Goal: Task Accomplishment & Management: Complete application form

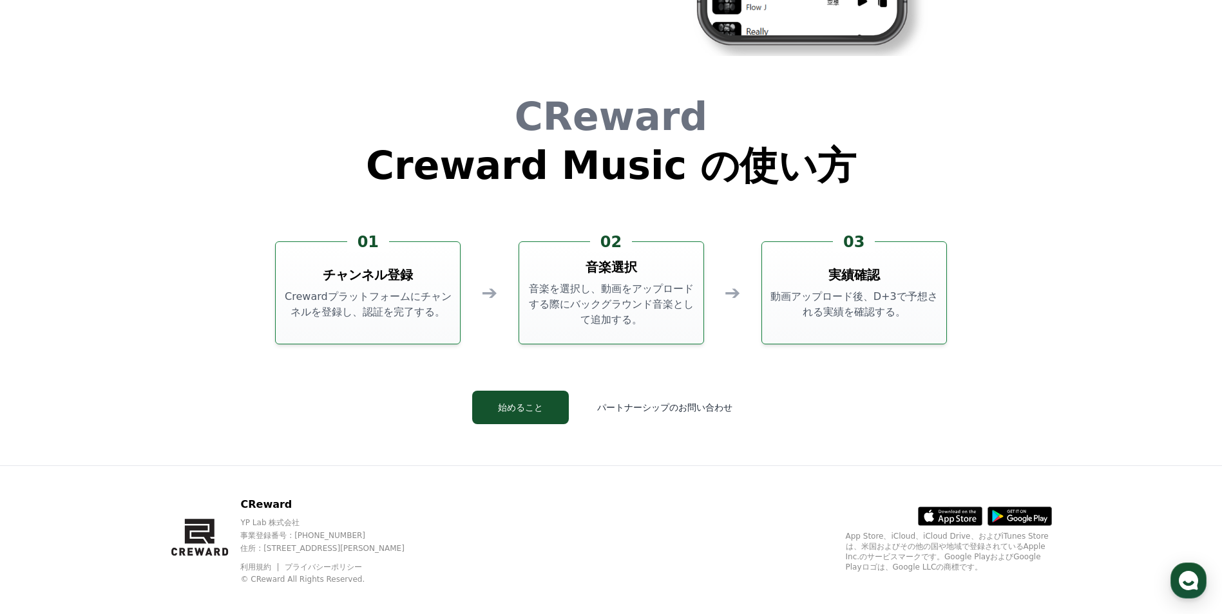
scroll to position [3489, 0]
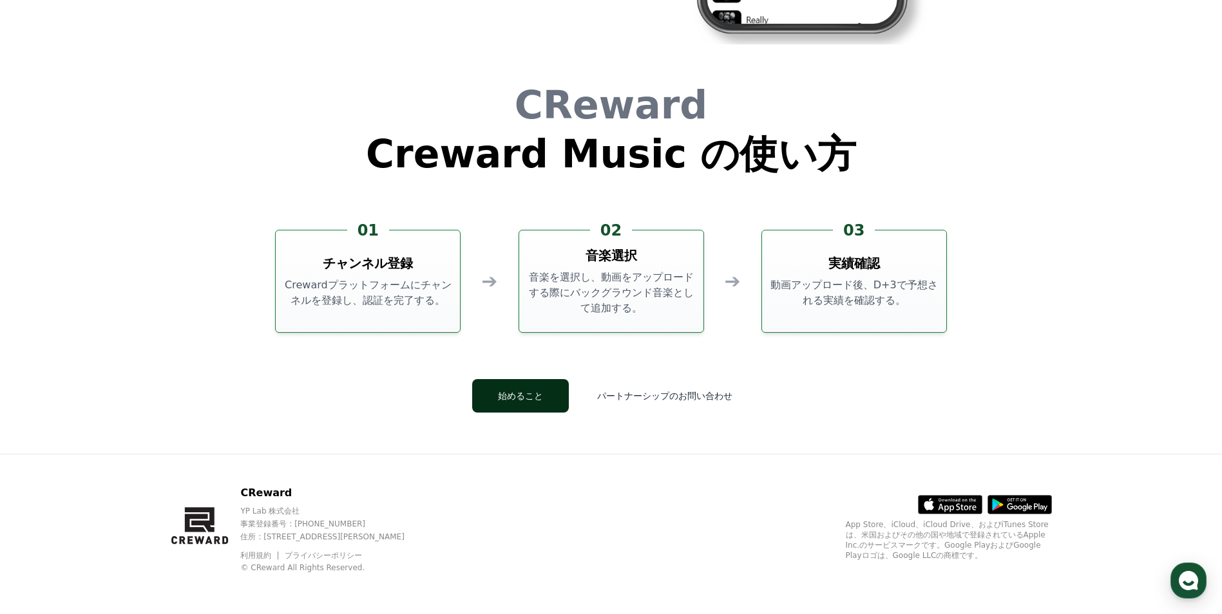
click at [569, 388] on button "始めること" at bounding box center [520, 395] width 97 height 33
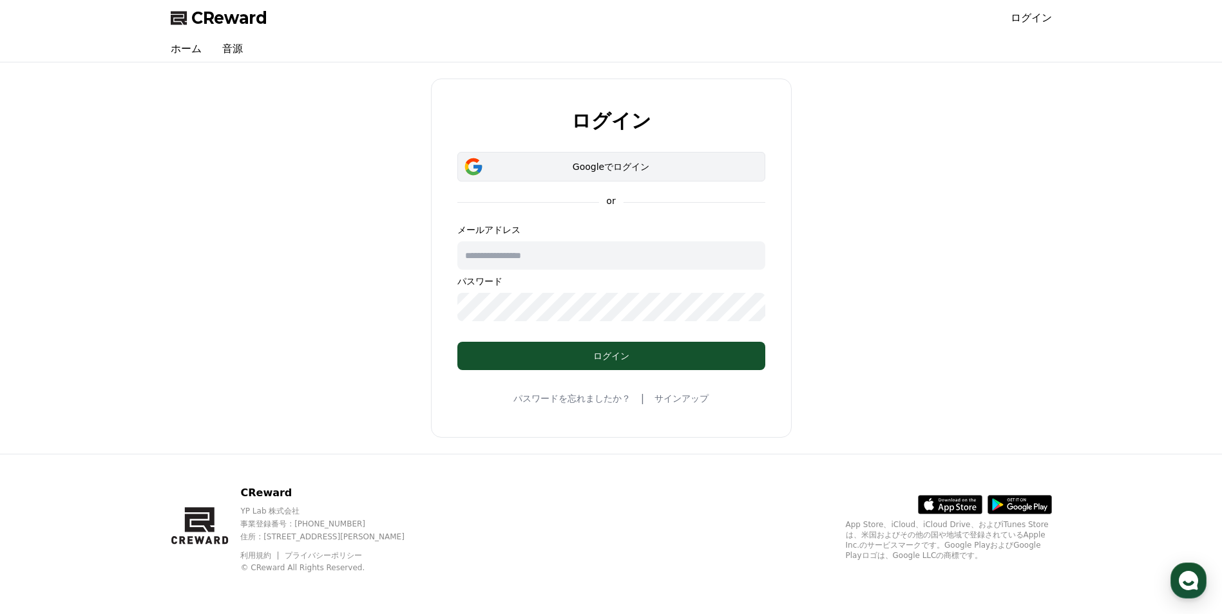
click at [611, 169] on div "Googleでログイン" at bounding box center [611, 166] width 270 height 13
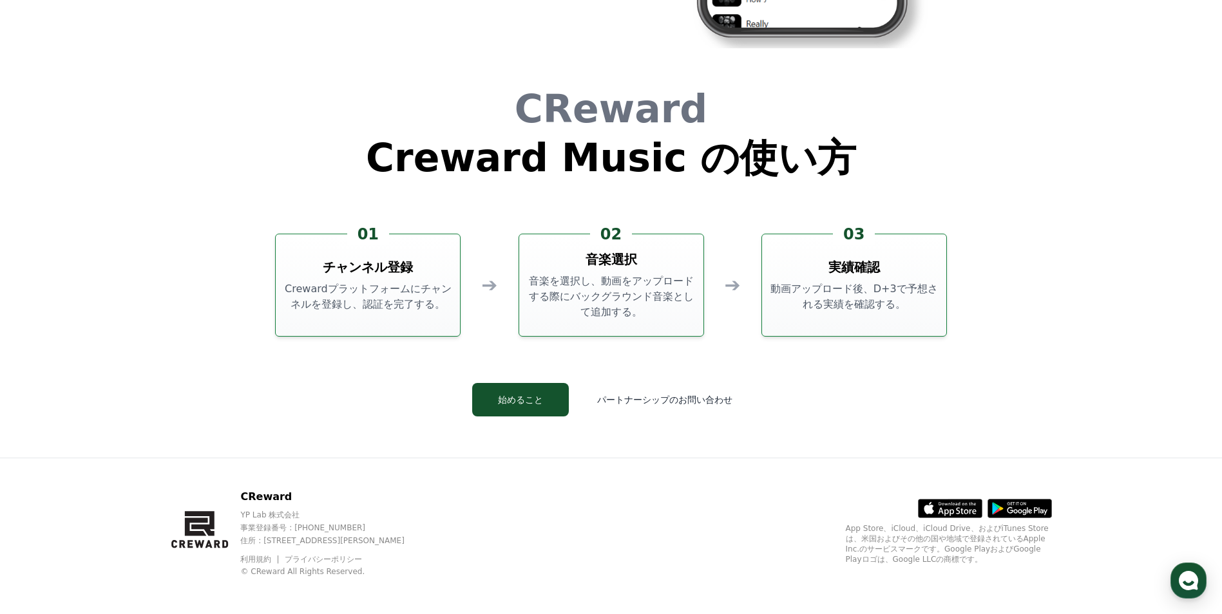
scroll to position [3489, 0]
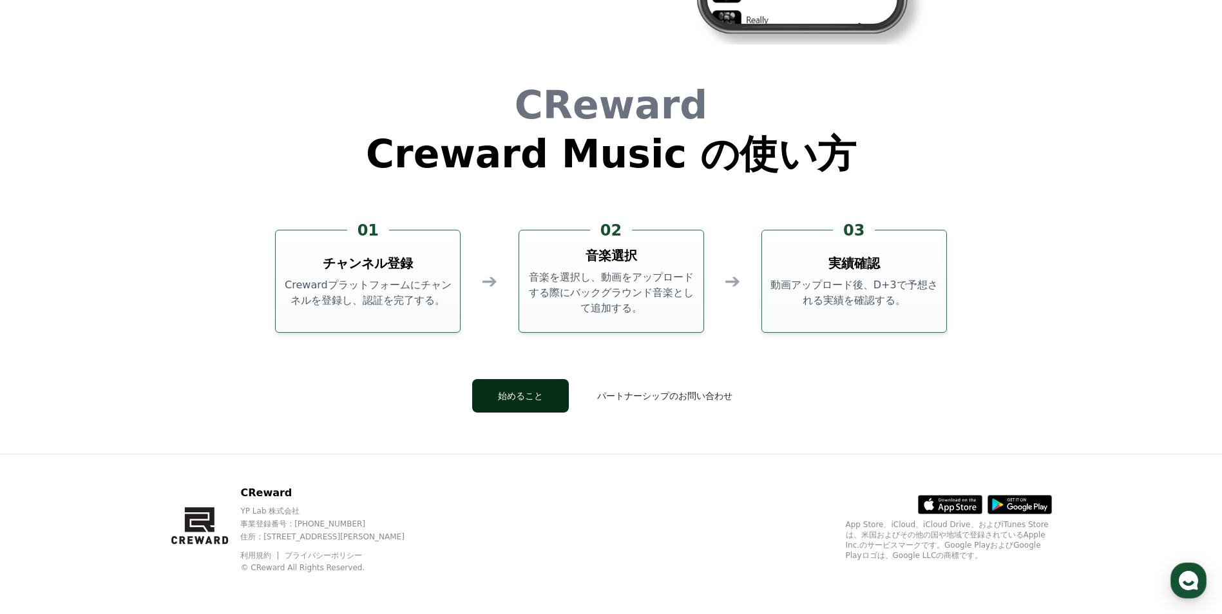
click at [567, 392] on button "始めること" at bounding box center [520, 395] width 97 height 33
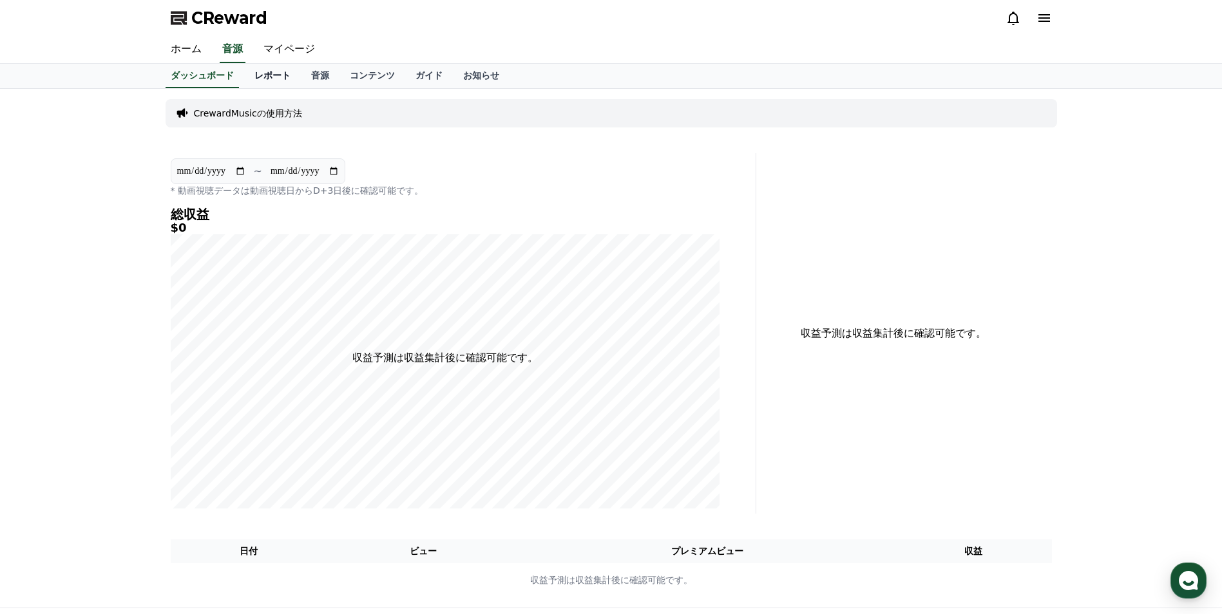
click at [260, 81] on link "レポート" at bounding box center [272, 76] width 57 height 24
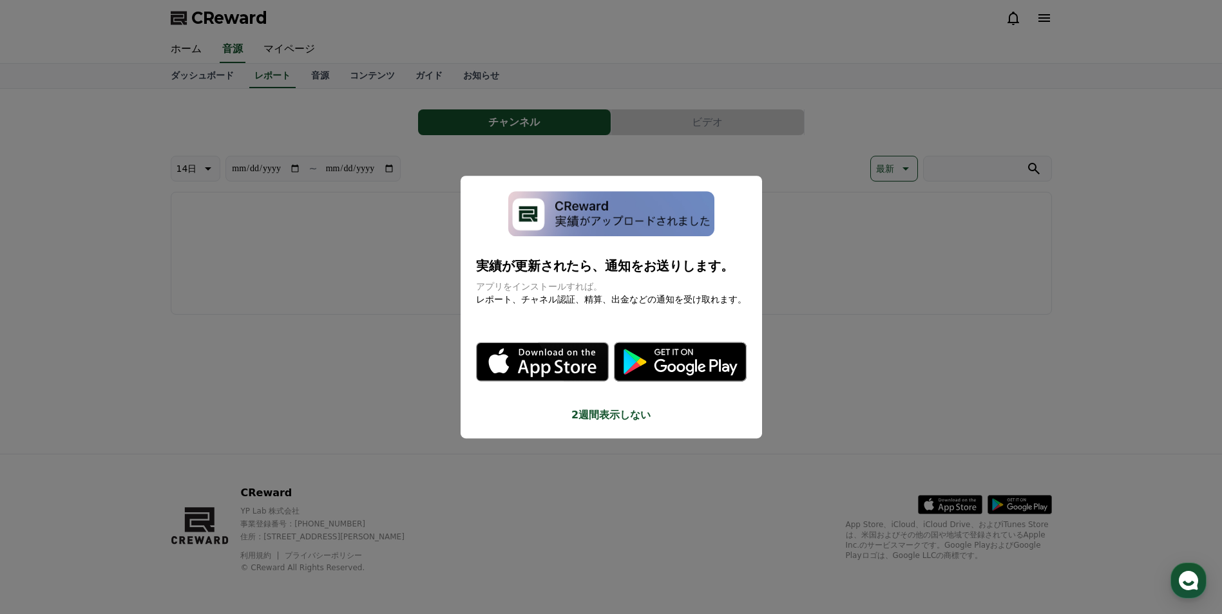
click at [785, 201] on button "close modal" at bounding box center [611, 307] width 1222 height 614
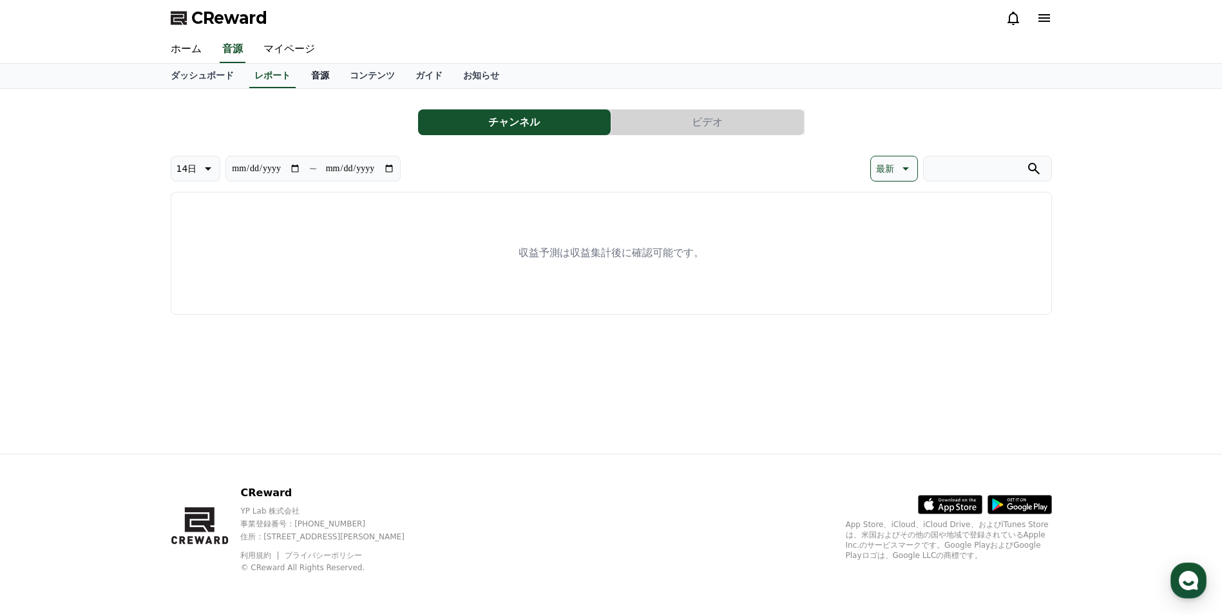
click at [301, 73] on link "音源" at bounding box center [320, 76] width 39 height 24
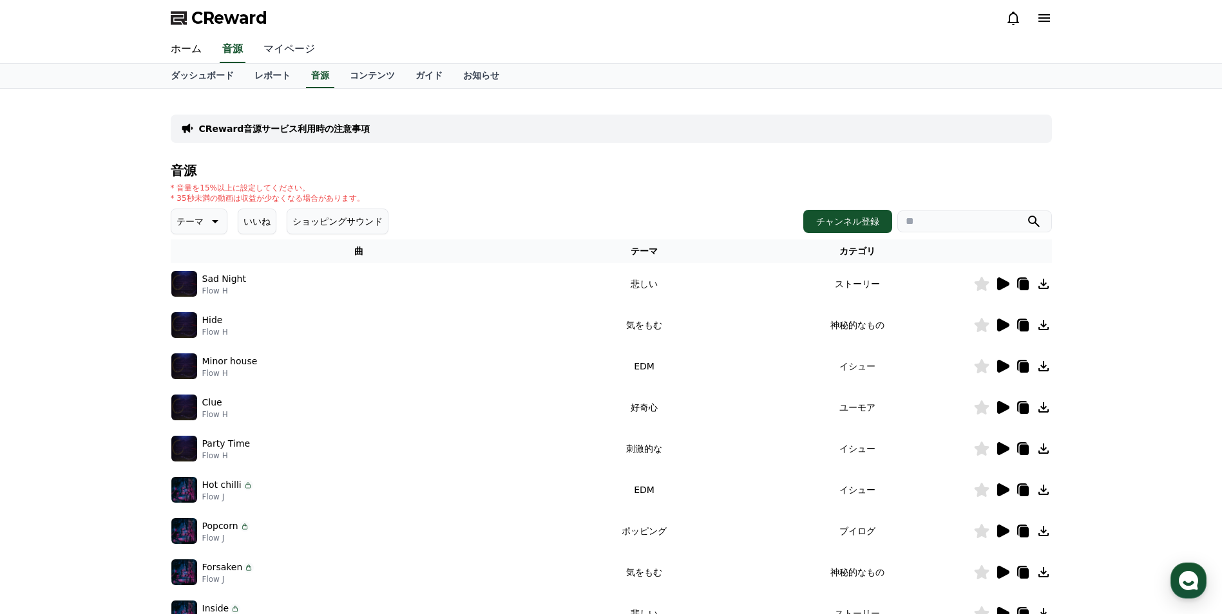
click at [293, 46] on link "マイページ" at bounding box center [289, 49] width 72 height 27
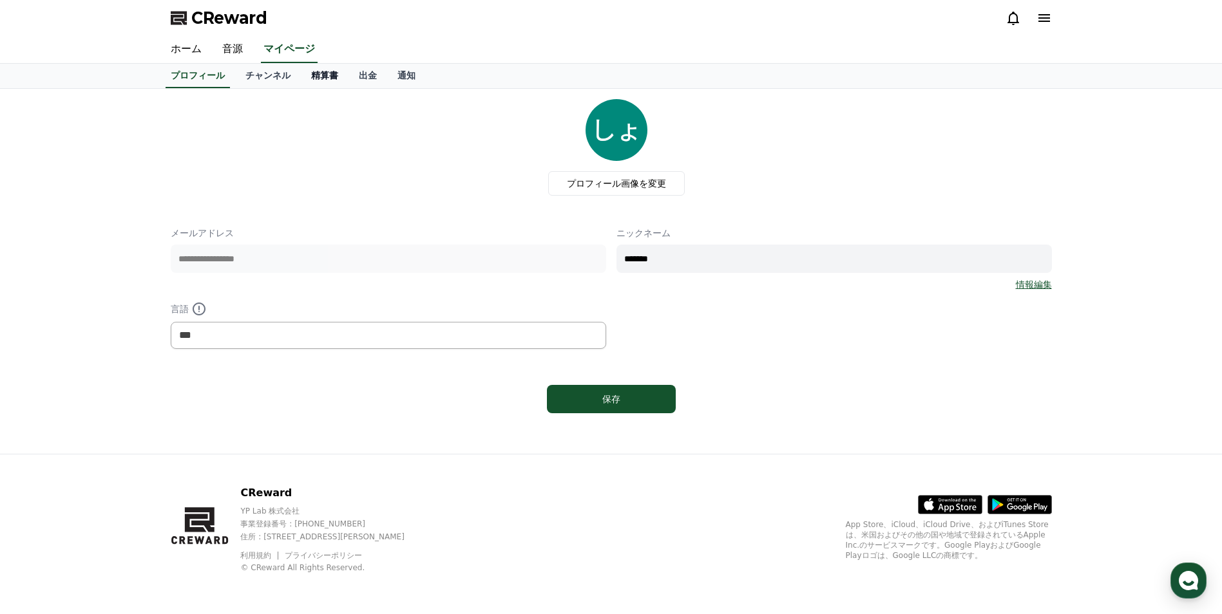
click at [303, 83] on link "精算書" at bounding box center [325, 76] width 48 height 24
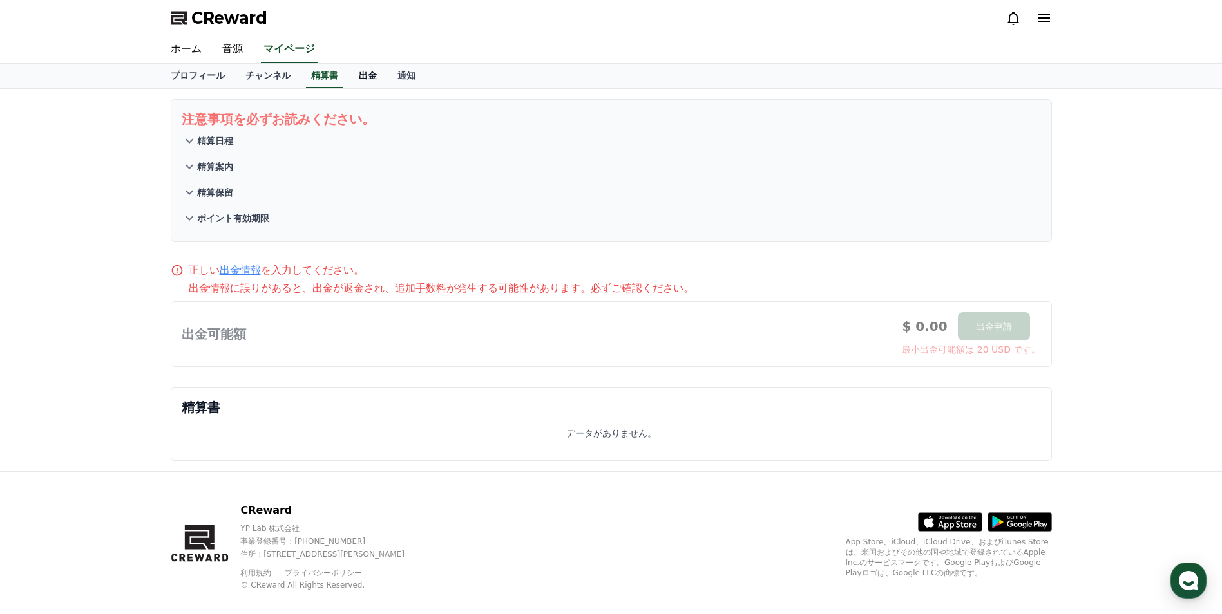
click at [348, 81] on link "出金" at bounding box center [367, 76] width 39 height 24
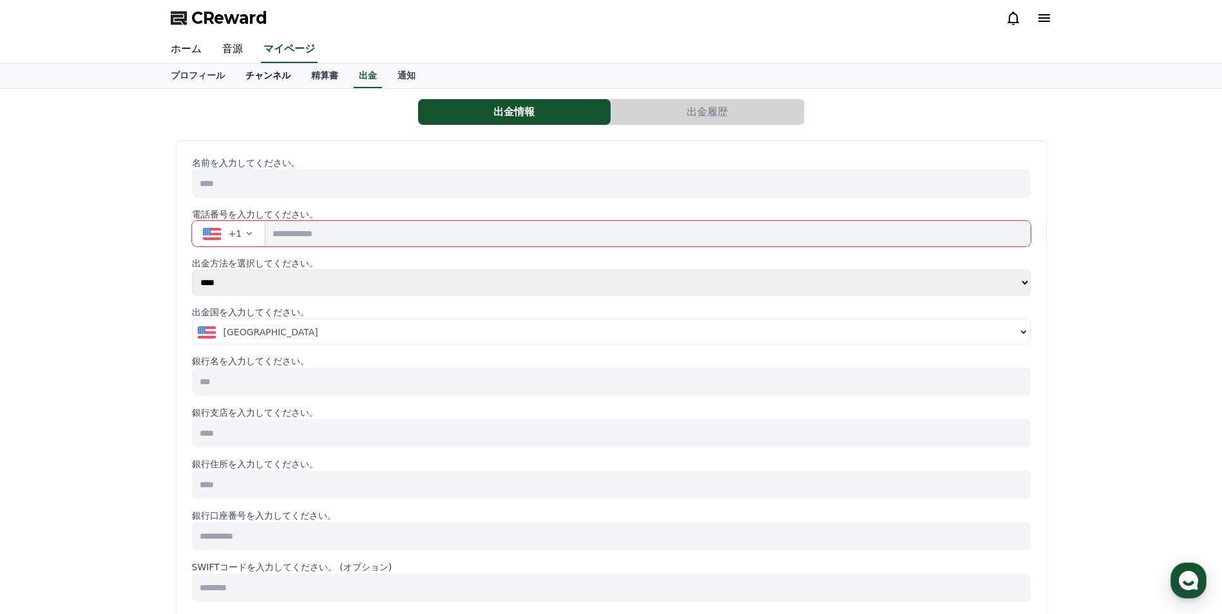
click at [257, 74] on link "チャンネル" at bounding box center [268, 76] width 66 height 24
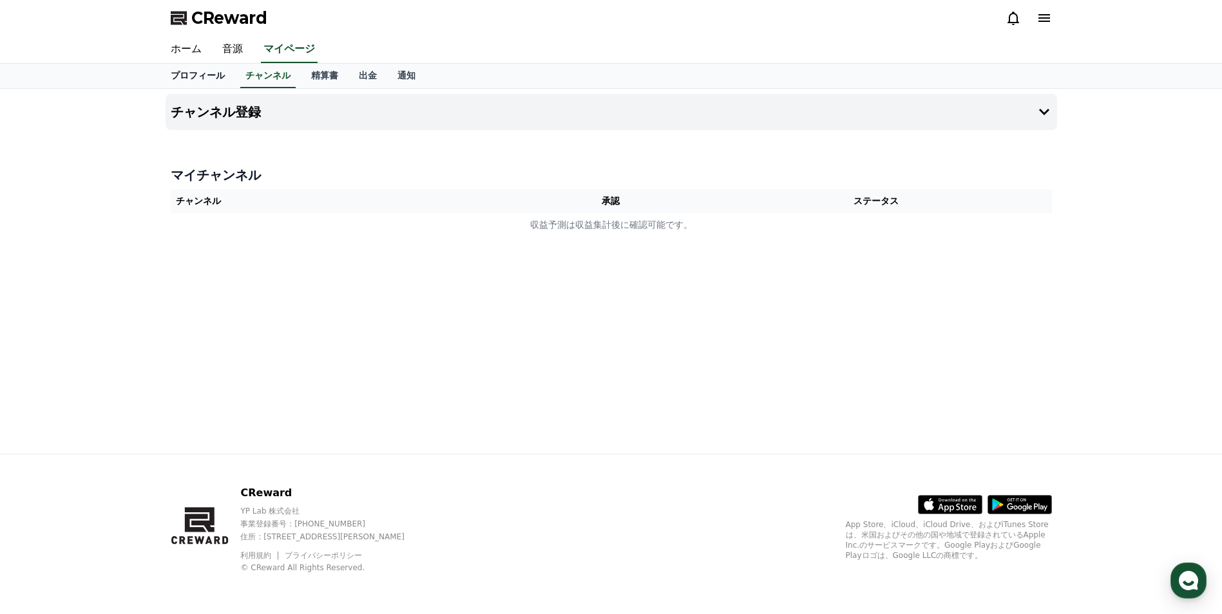
click at [198, 79] on link "プロフィール" at bounding box center [197, 76] width 75 height 24
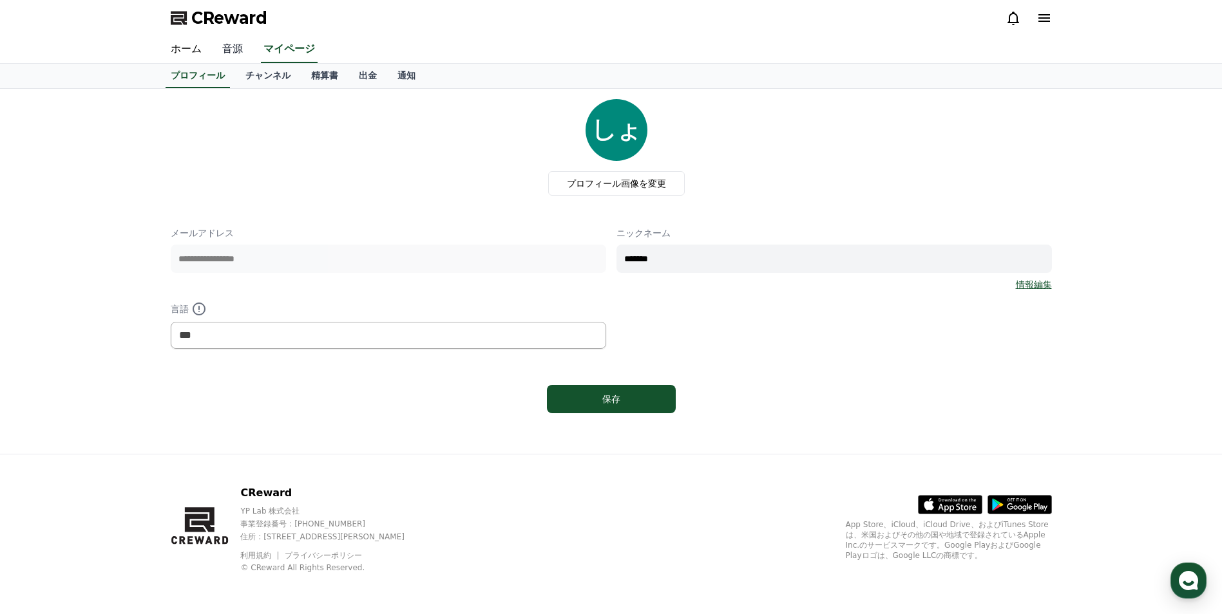
click at [223, 53] on link "音源" at bounding box center [232, 49] width 41 height 27
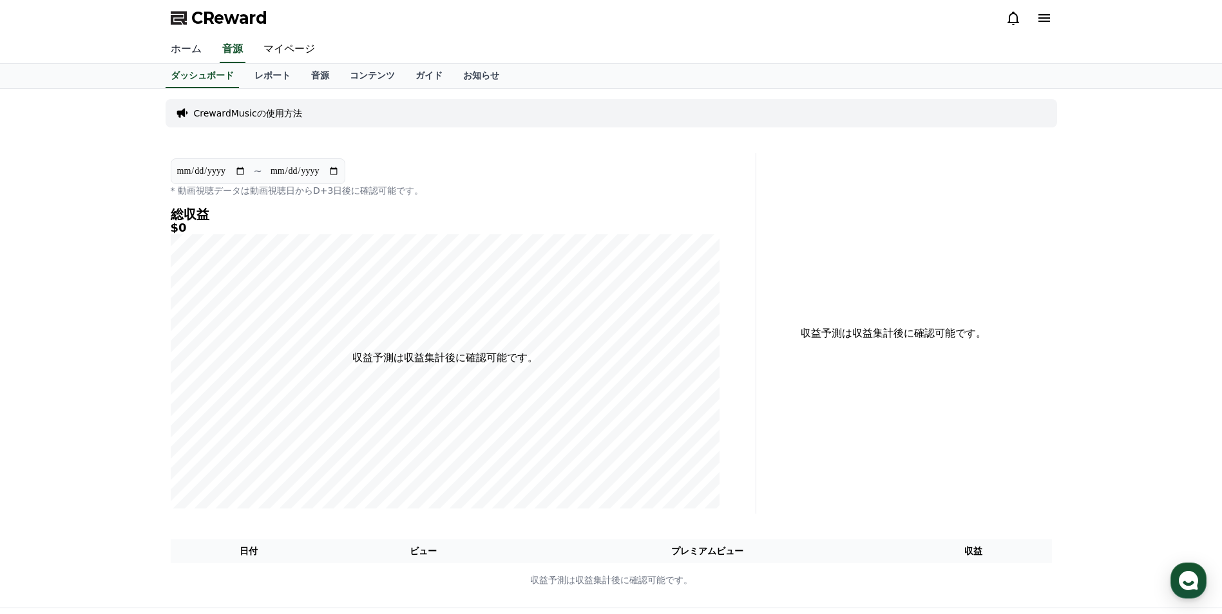
click at [171, 49] on link "ホーム" at bounding box center [186, 49] width 52 height 27
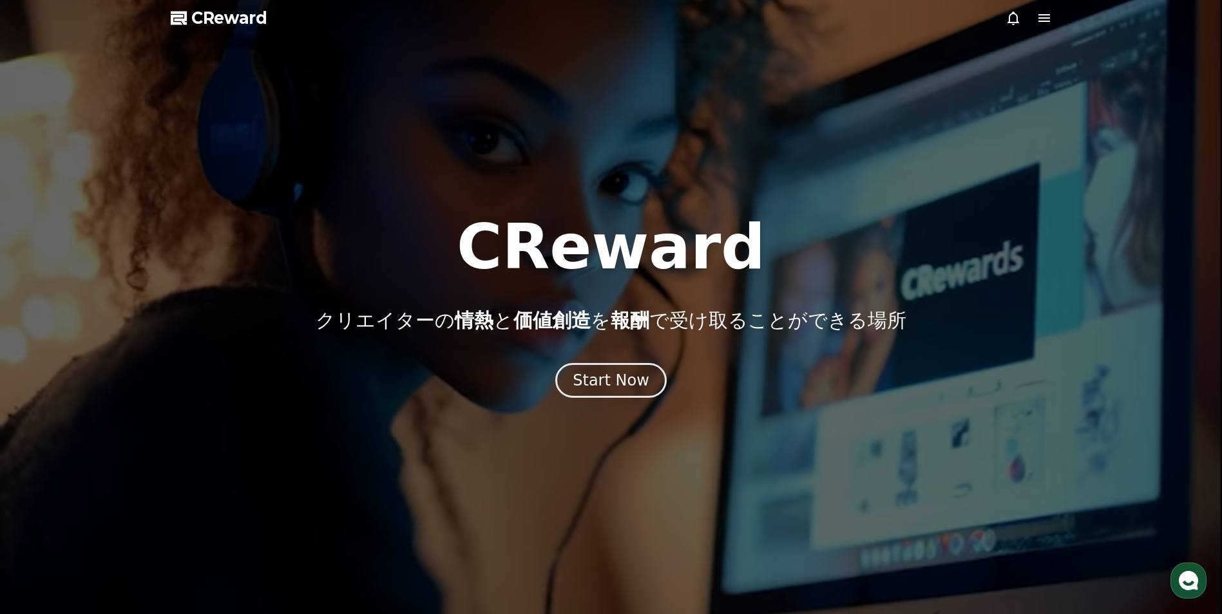
click at [1048, 21] on icon at bounding box center [1044, 18] width 12 height 8
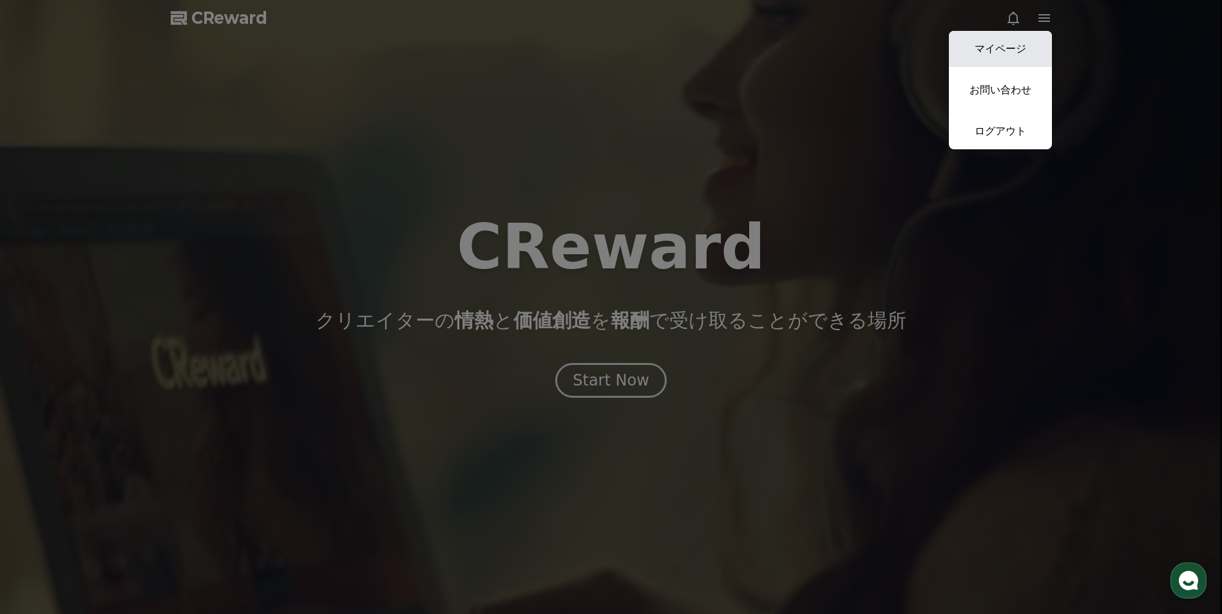
click at [1016, 41] on link "マイページ" at bounding box center [1000, 49] width 103 height 36
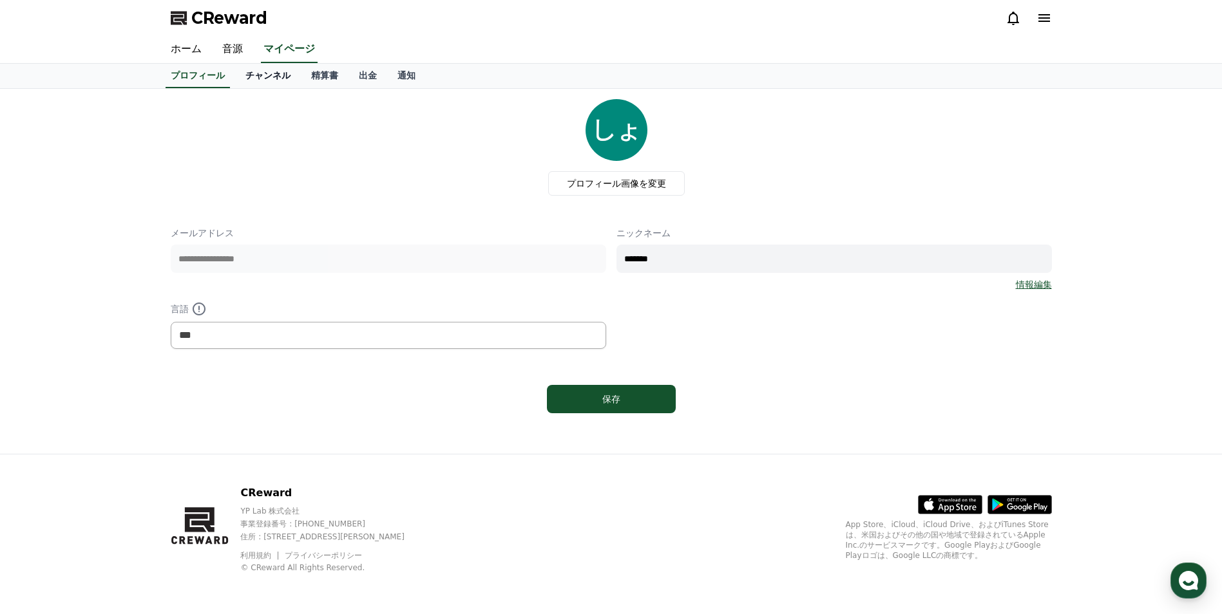
click at [264, 75] on link "チャンネル" at bounding box center [268, 76] width 66 height 24
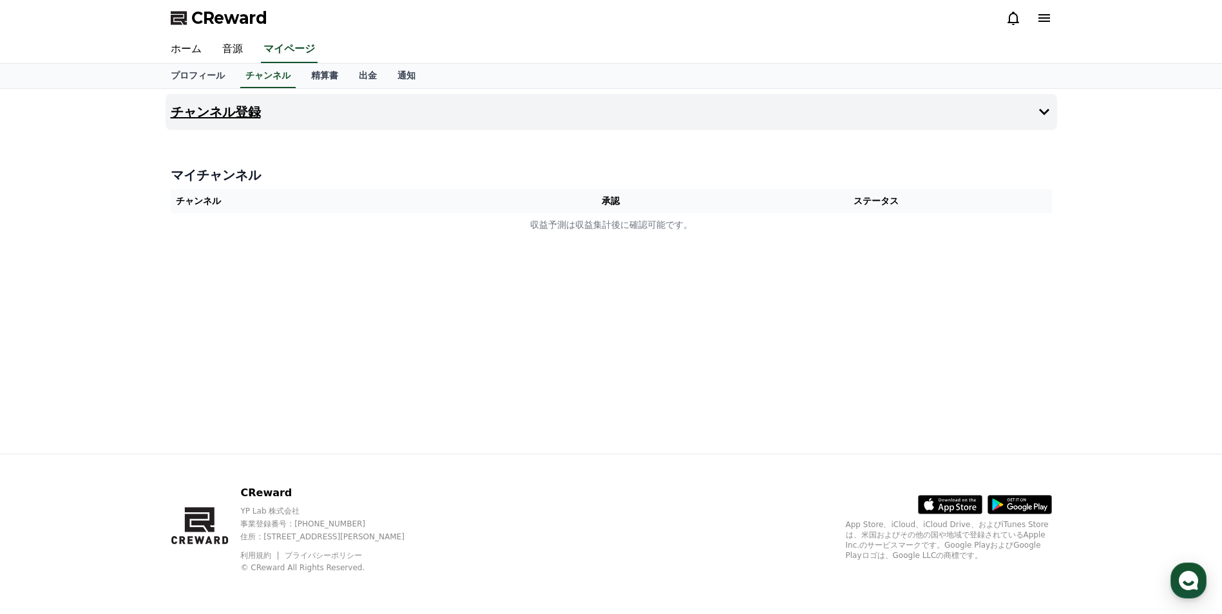
click at [1043, 119] on icon at bounding box center [1043, 111] width 15 height 15
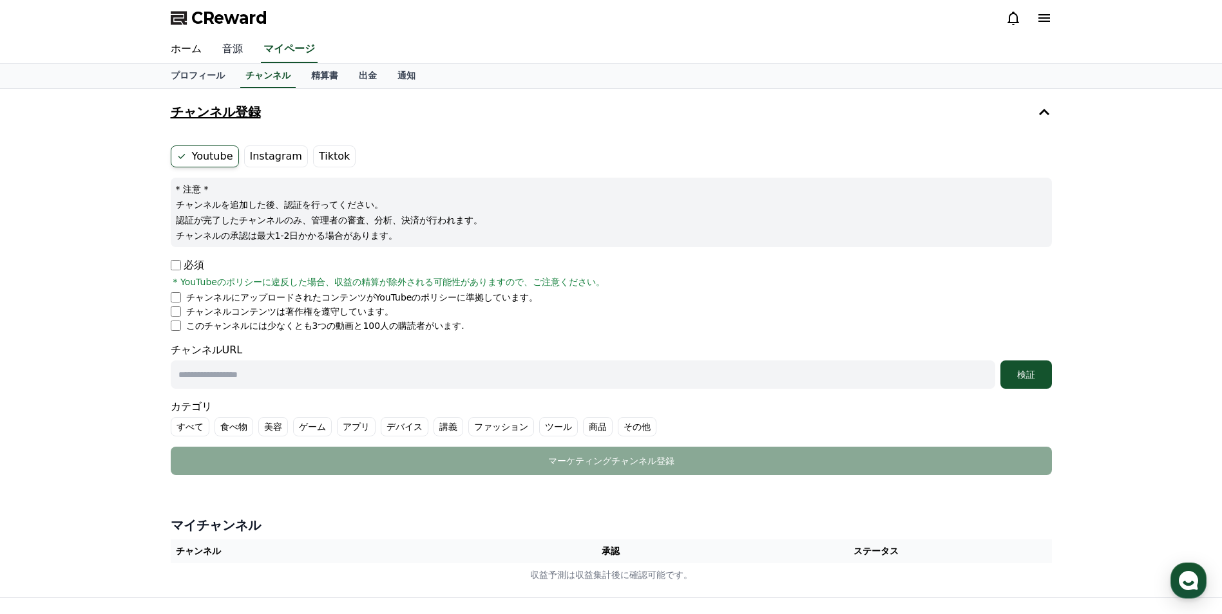
click at [228, 55] on link "音源" at bounding box center [232, 49] width 41 height 27
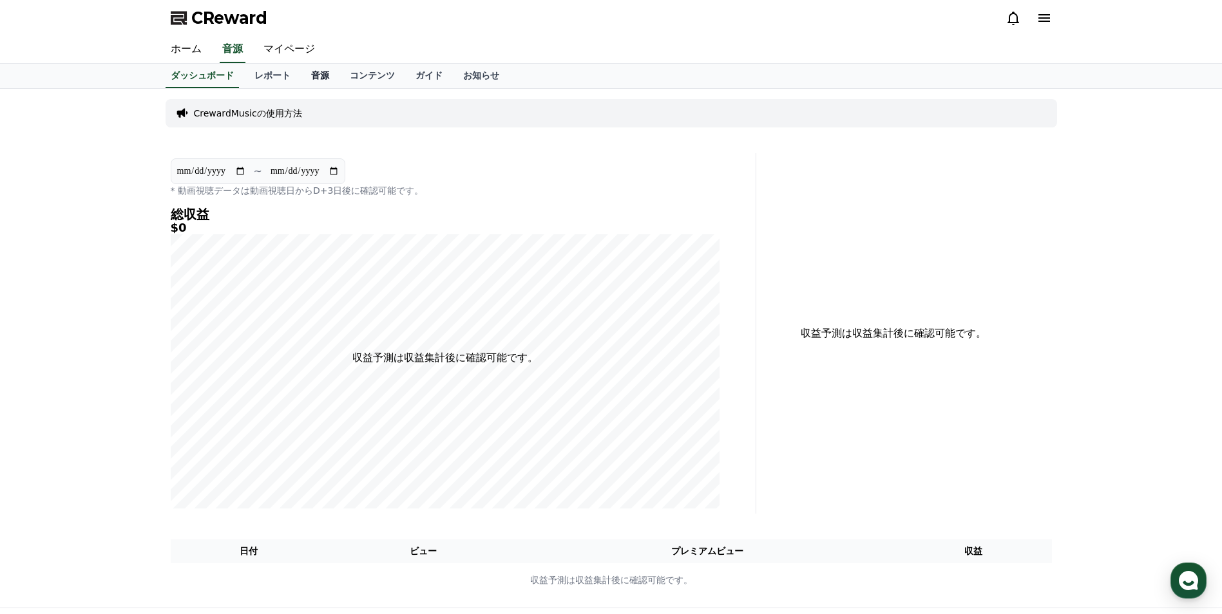
click at [301, 71] on link "音源" at bounding box center [320, 76] width 39 height 24
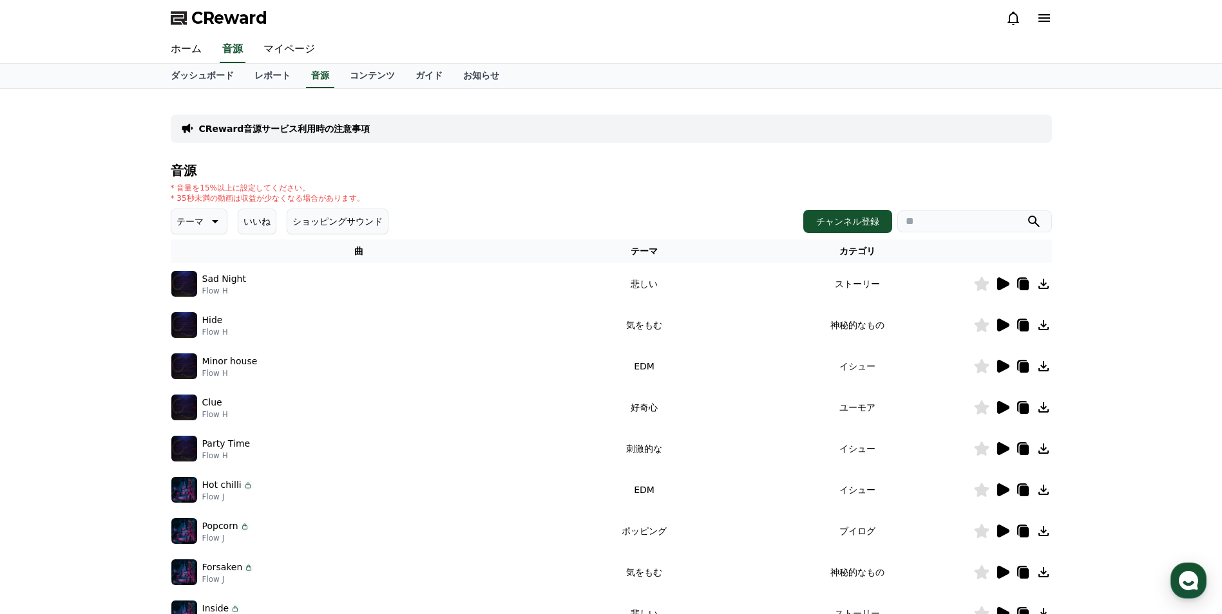
click at [210, 218] on icon at bounding box center [213, 221] width 15 height 15
click at [198, 348] on button "穏やかな" at bounding box center [196, 356] width 46 height 28
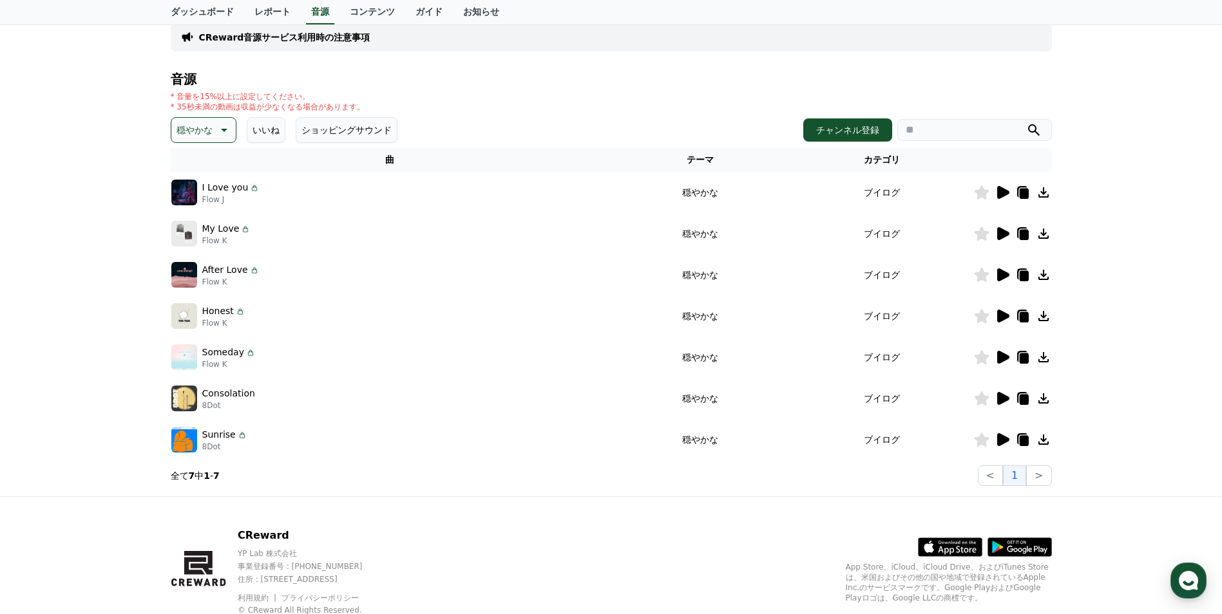
scroll to position [70, 0]
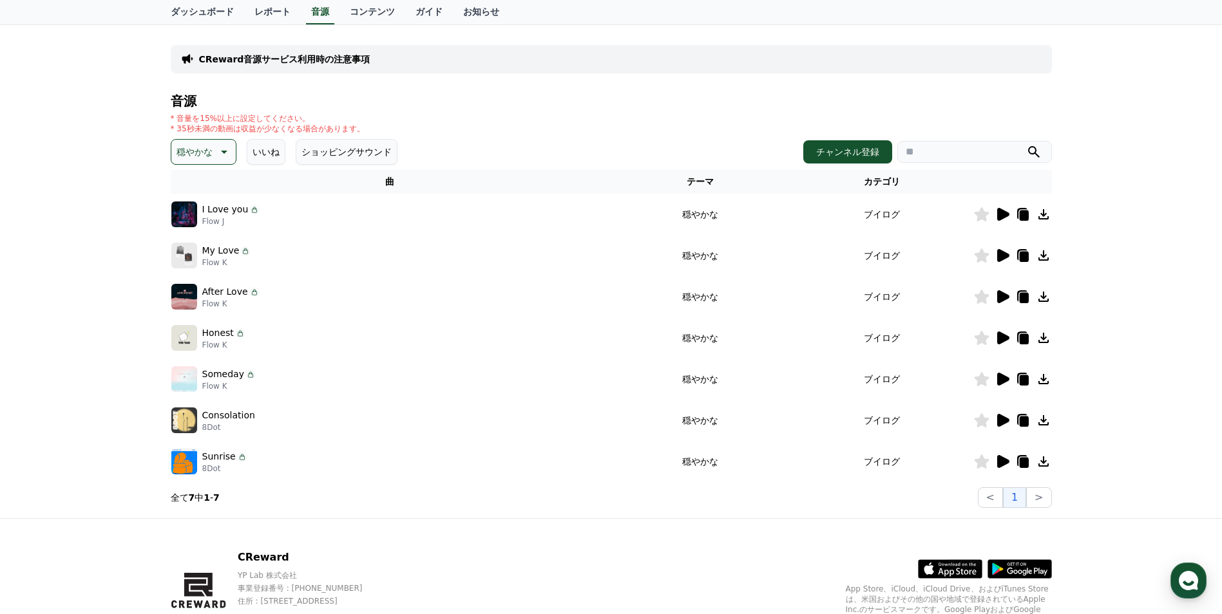
click at [994, 216] on icon at bounding box center [1001, 214] width 15 height 15
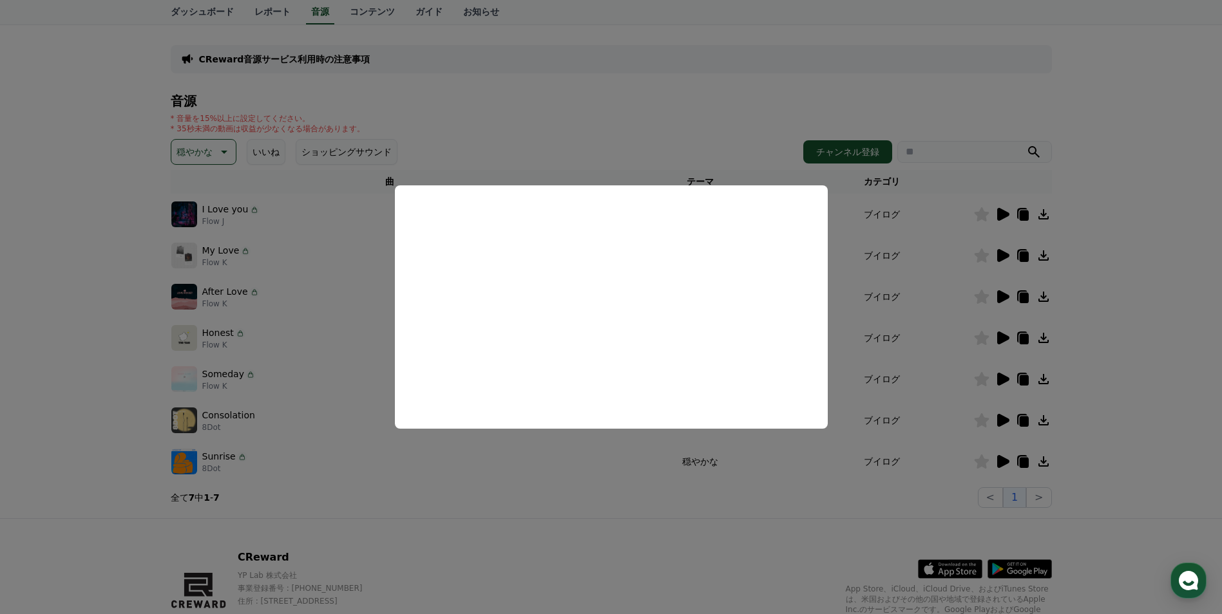
click at [681, 116] on button "close modal" at bounding box center [611, 307] width 1222 height 614
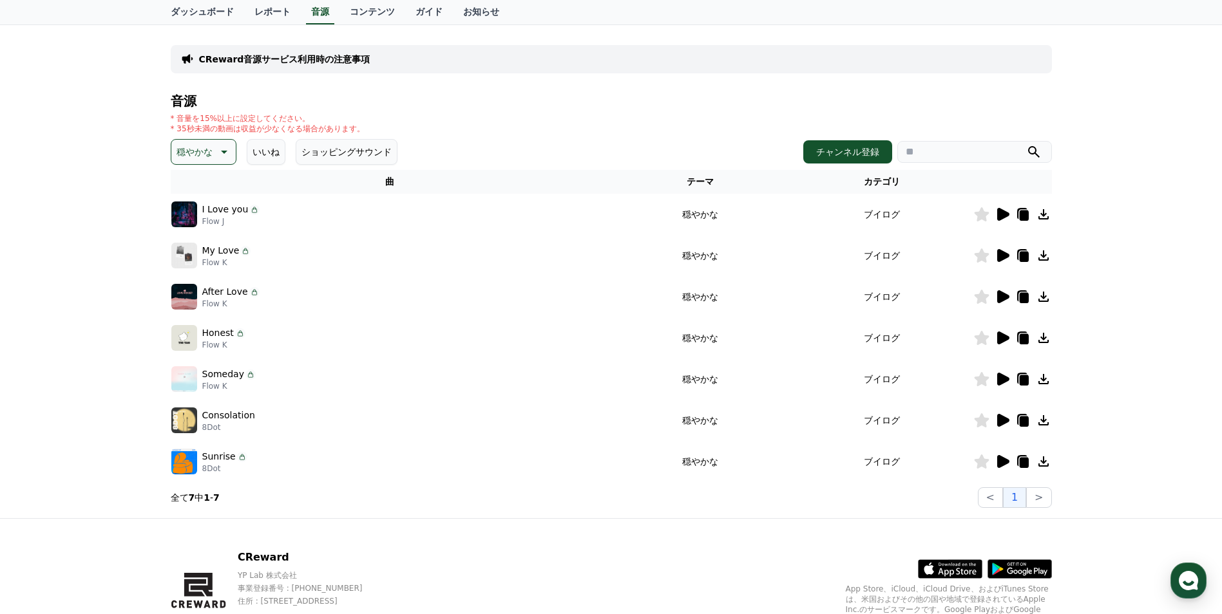
click at [249, 210] on icon at bounding box center [254, 210] width 10 height 10
click at [1045, 218] on icon at bounding box center [1043, 214] width 10 height 10
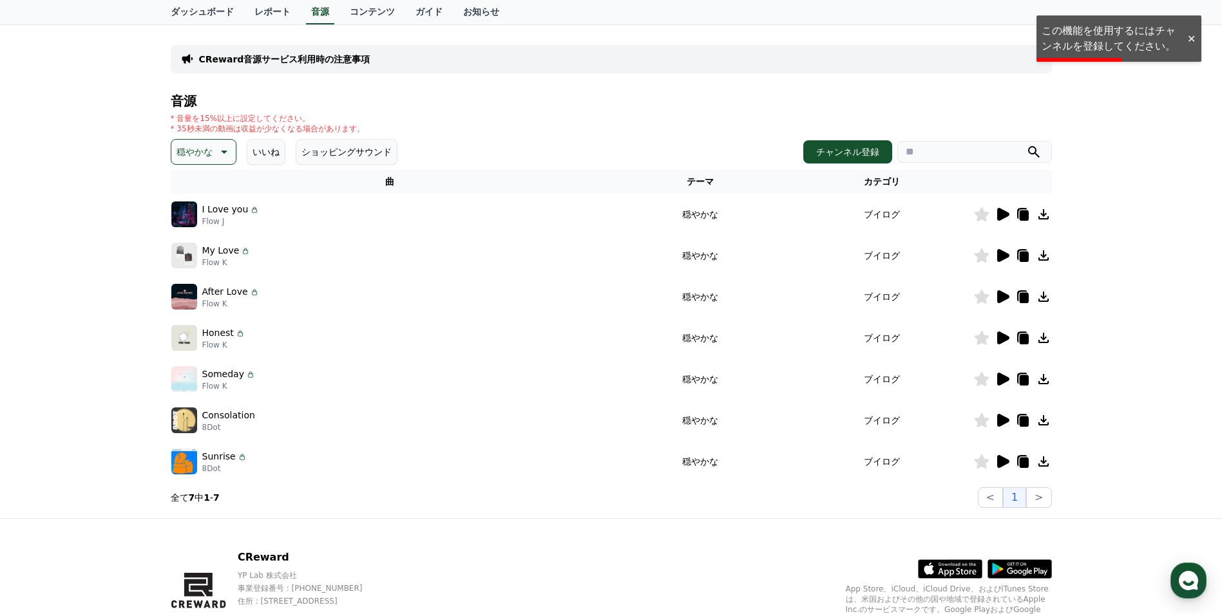
click at [1190, 38] on div at bounding box center [1191, 39] width 21 height 12
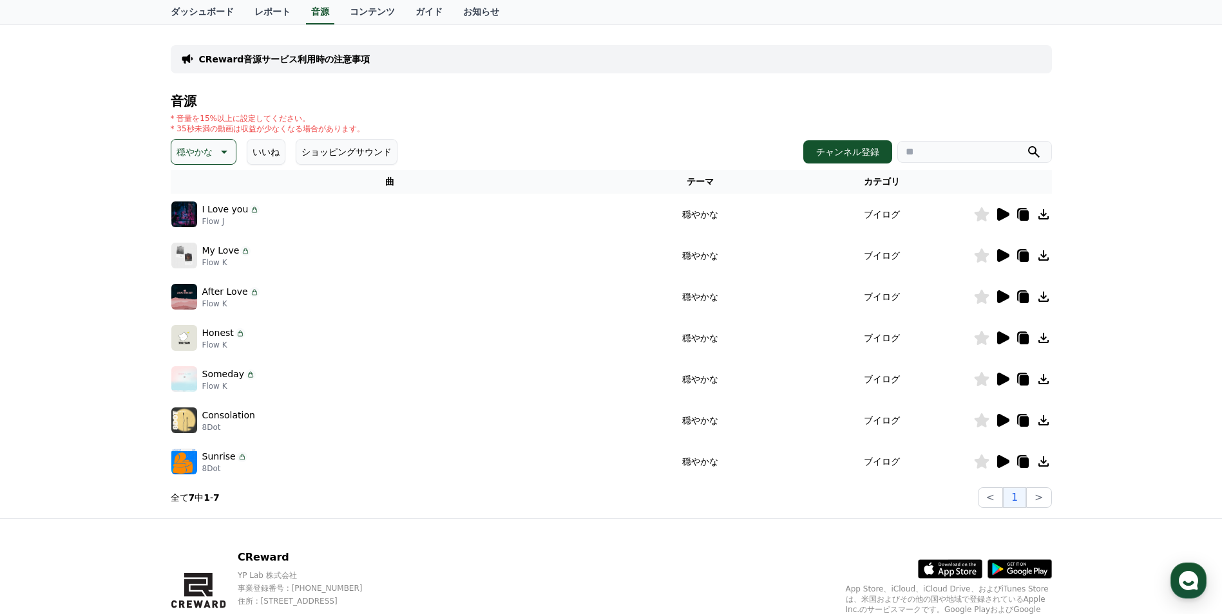
click at [564, 120] on div "* 音量を15%以上に設定してください。 * 35秒未満の動画は収益が少なくなる場合があります。" at bounding box center [611, 123] width 881 height 21
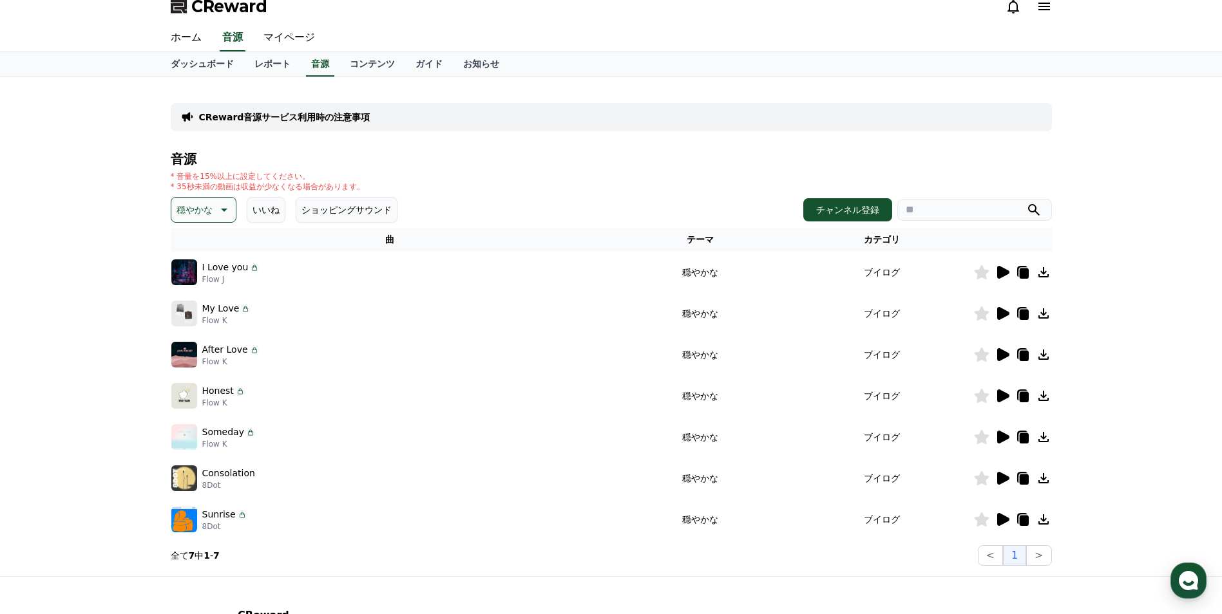
scroll to position [0, 0]
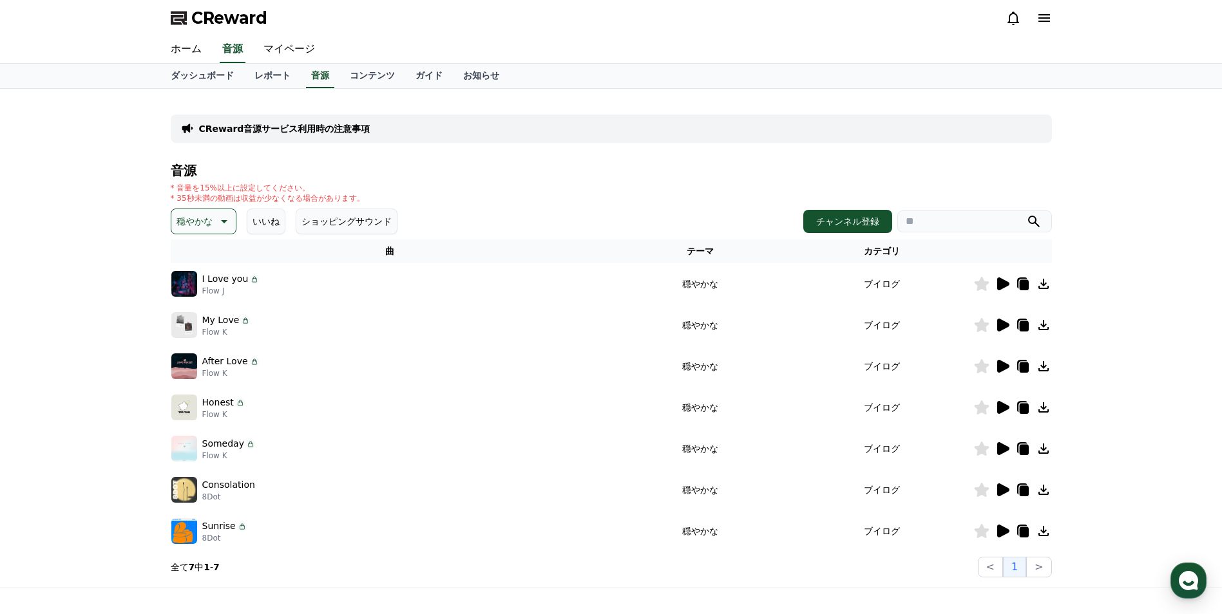
click at [201, 220] on p "穏やかな" at bounding box center [194, 222] width 36 height 18
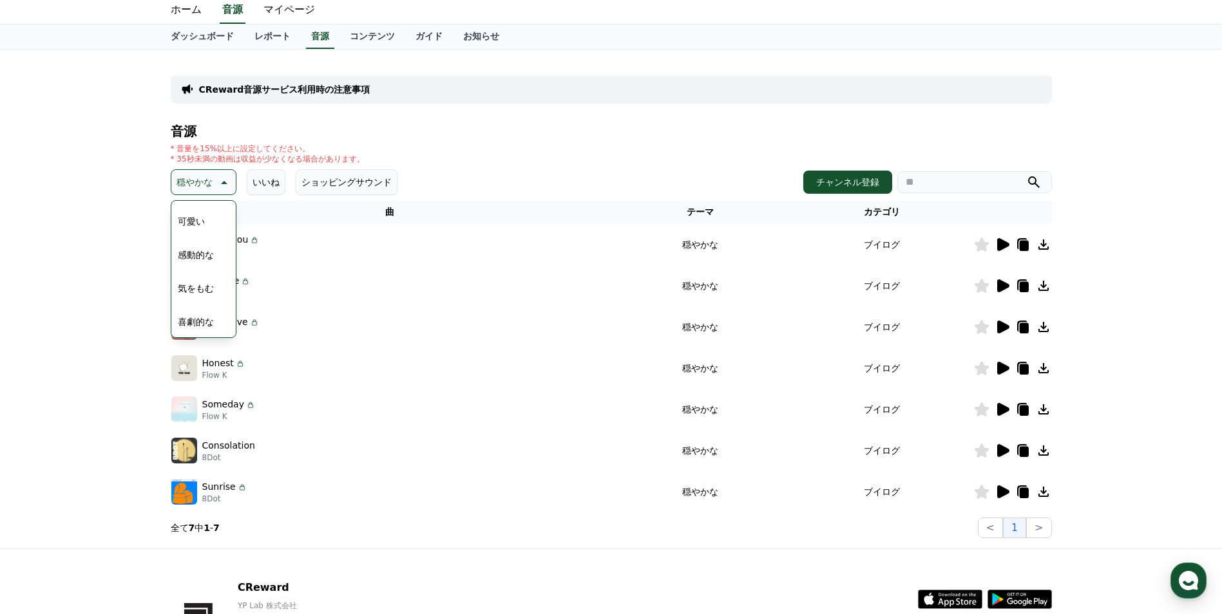
scroll to position [5, 0]
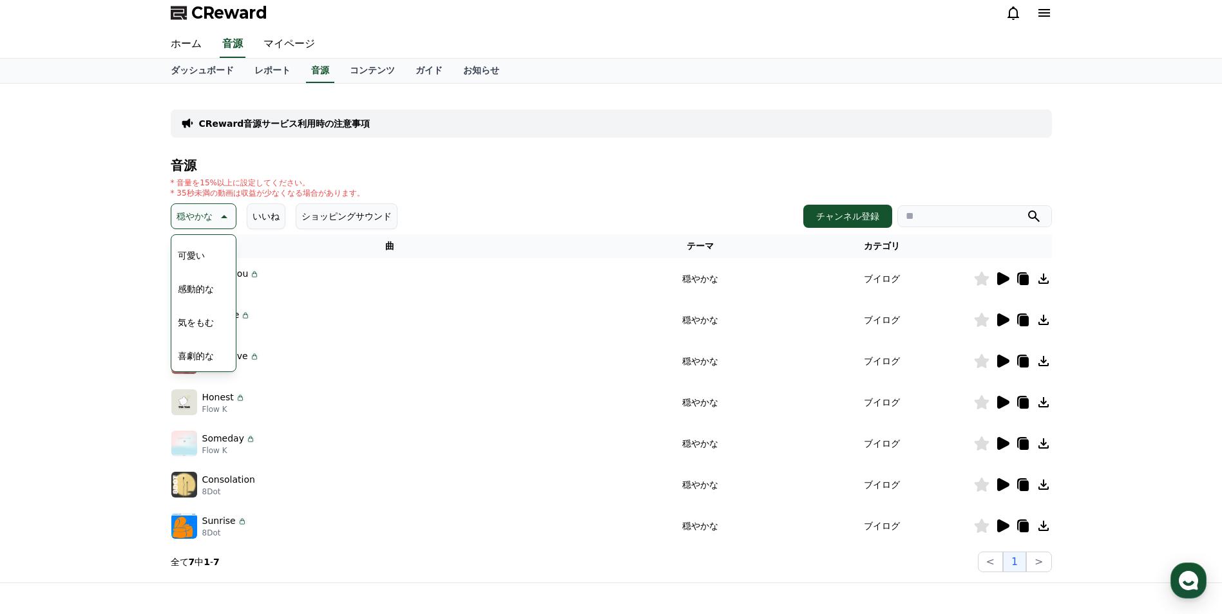
click at [209, 354] on button "喜劇的な" at bounding box center [196, 356] width 46 height 28
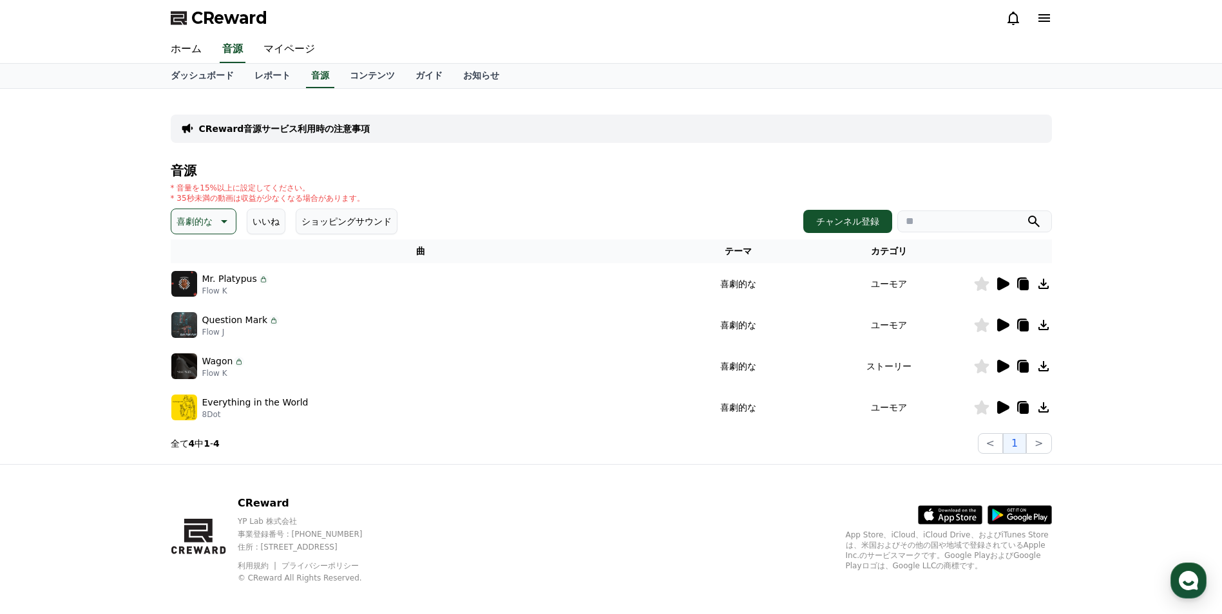
click at [231, 221] on button "喜劇的な" at bounding box center [204, 222] width 66 height 26
click at [193, 352] on button "暗い" at bounding box center [187, 356] width 28 height 28
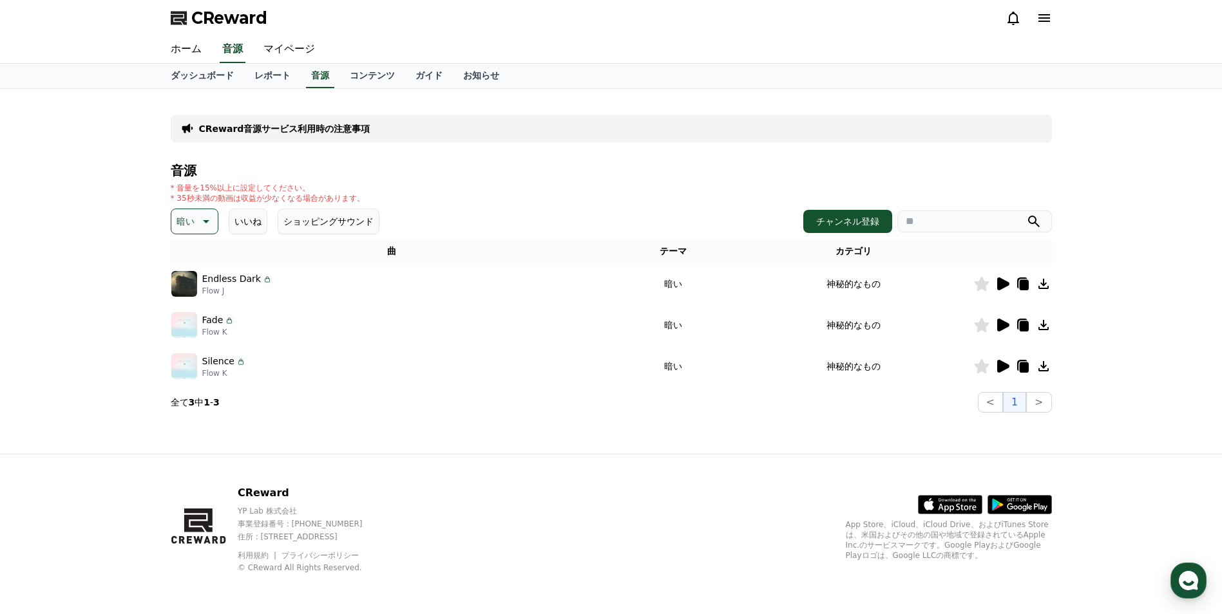
click at [1010, 283] on div at bounding box center [1012, 283] width 77 height 15
click at [1000, 290] on icon at bounding box center [1003, 284] width 12 height 13
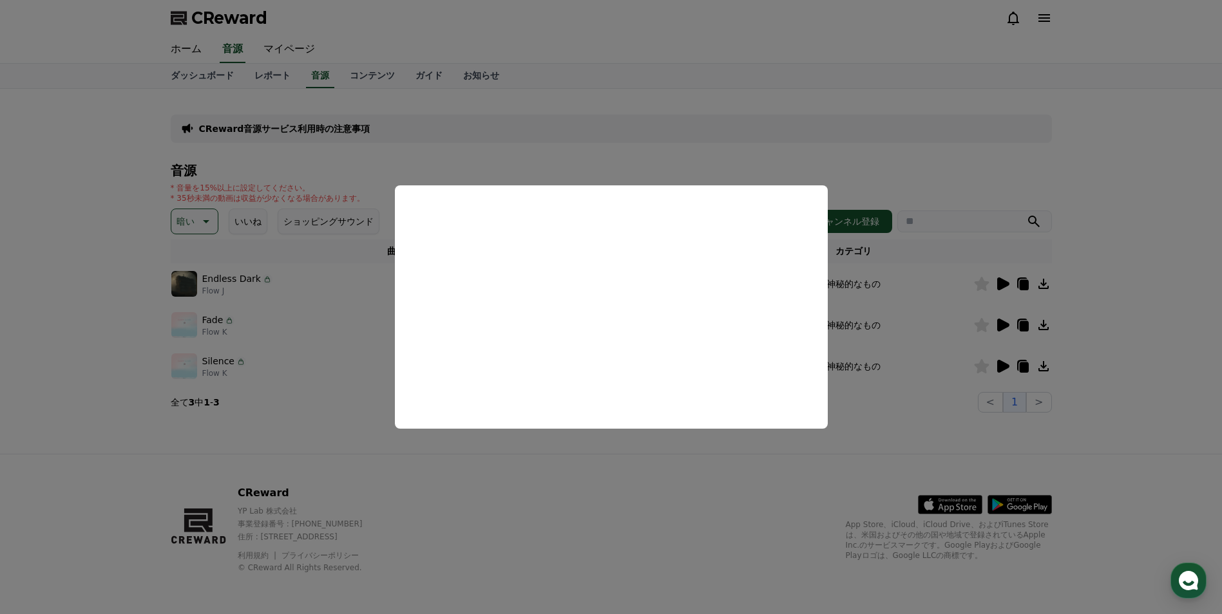
click at [390, 442] on button "close modal" at bounding box center [611, 307] width 1222 height 614
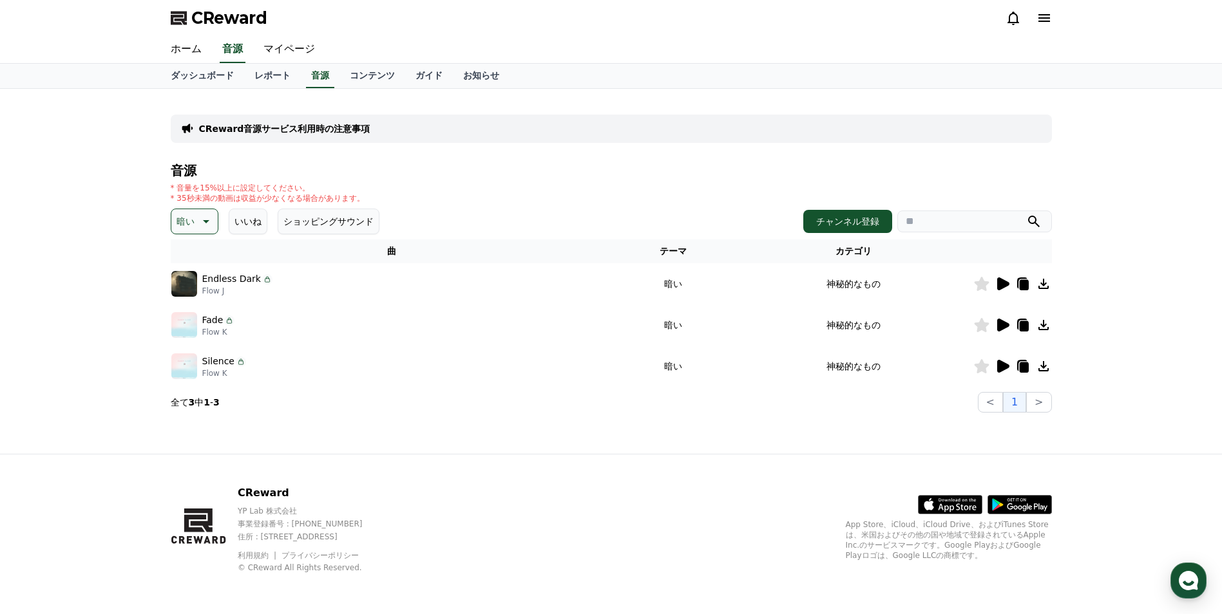
click at [189, 222] on p "暗い" at bounding box center [185, 222] width 18 height 18
click at [187, 263] on button "全て" at bounding box center [187, 256] width 28 height 28
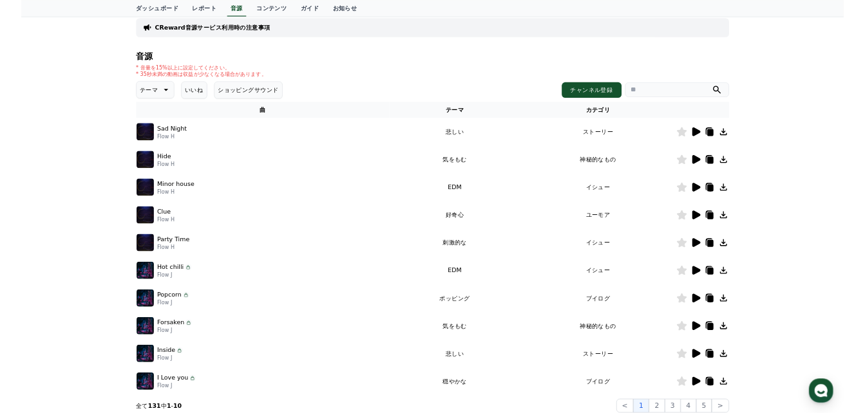
scroll to position [64, 0]
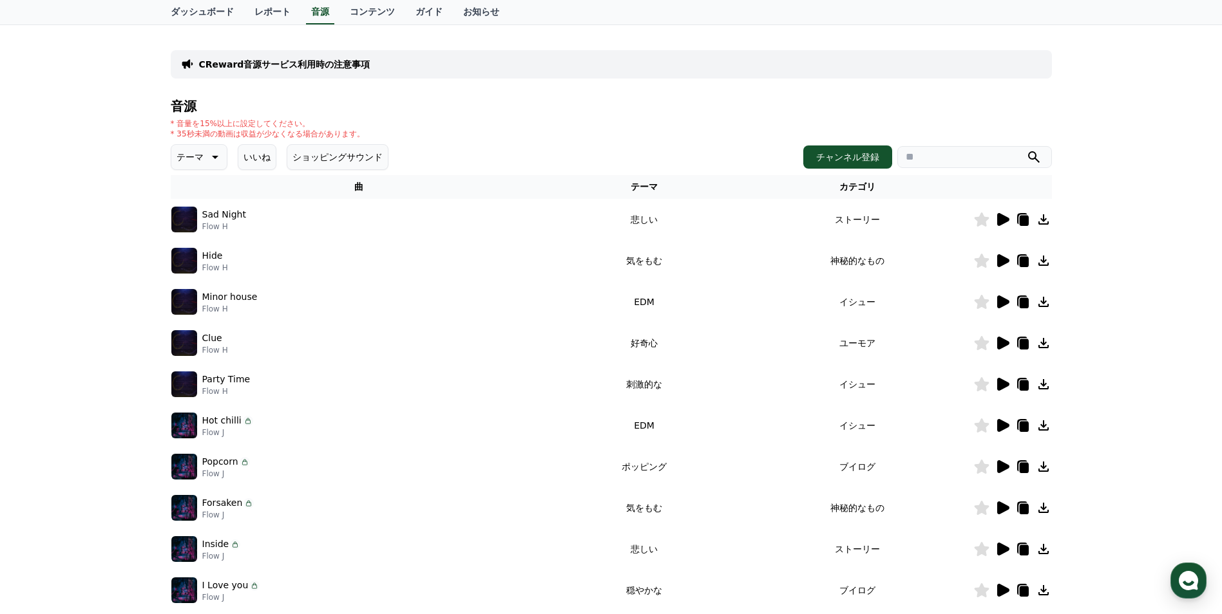
click at [1005, 217] on icon at bounding box center [1003, 219] width 12 height 13
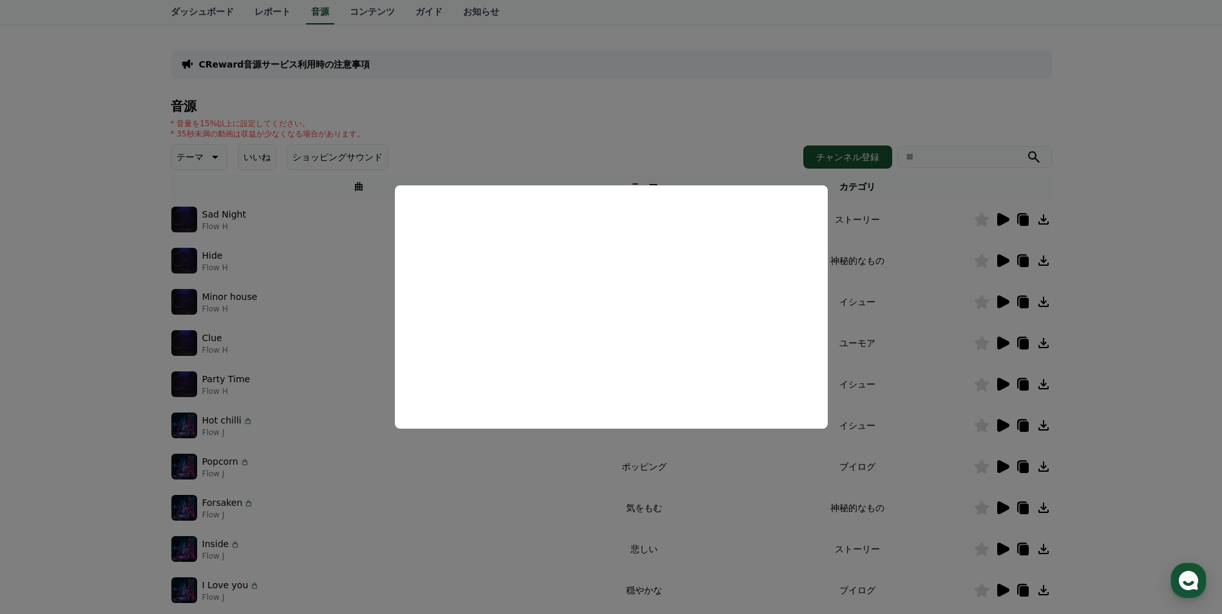
click at [666, 113] on button "close modal" at bounding box center [611, 307] width 1222 height 614
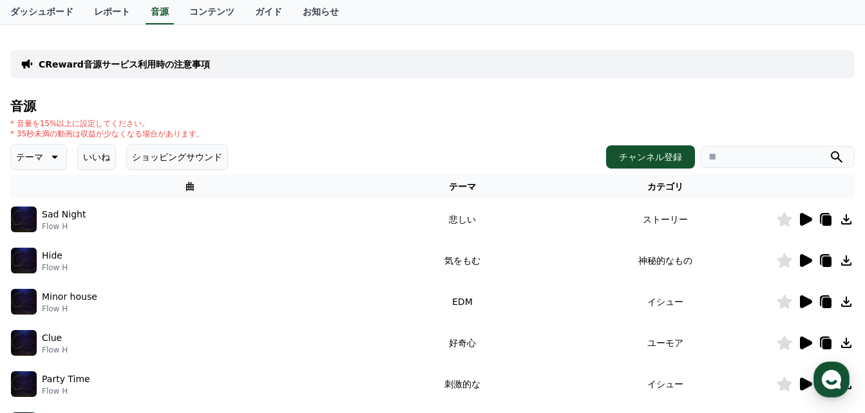
click at [807, 214] on icon at bounding box center [804, 219] width 15 height 15
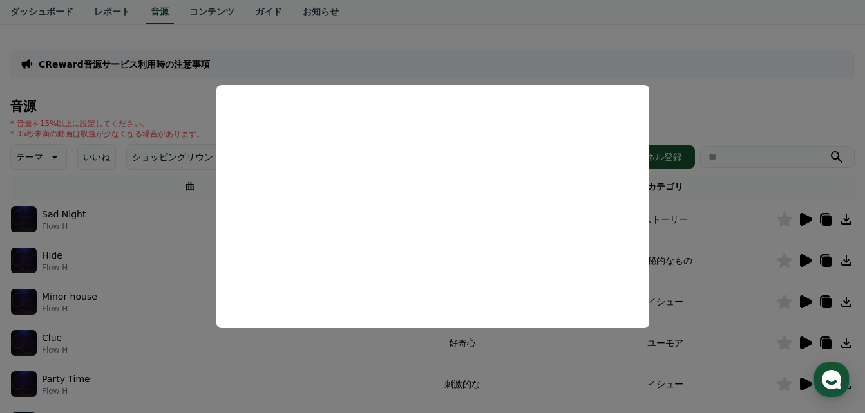
click at [650, 40] on button "close modal" at bounding box center [432, 206] width 865 height 413
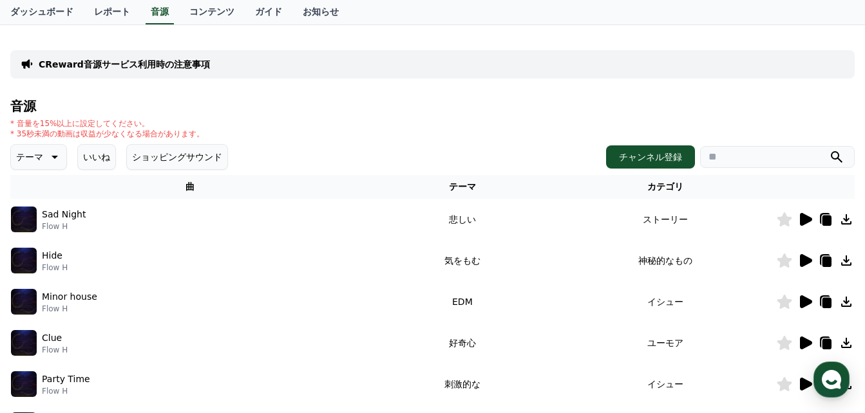
click at [847, 220] on icon at bounding box center [846, 219] width 10 height 10
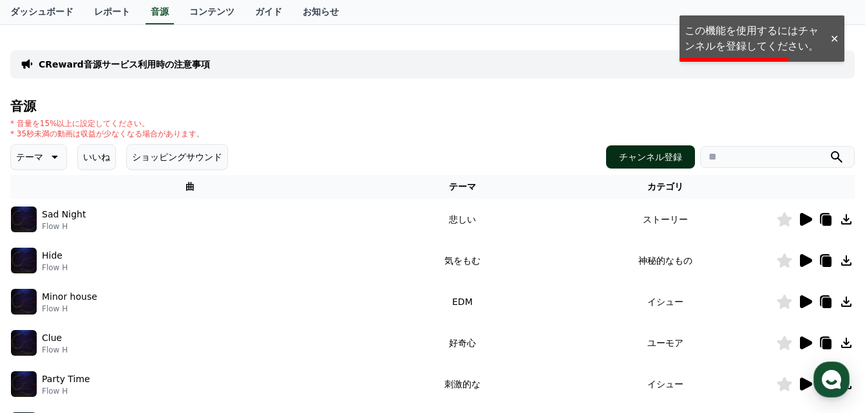
click at [661, 160] on button "チャンネル登録" at bounding box center [650, 157] width 89 height 23
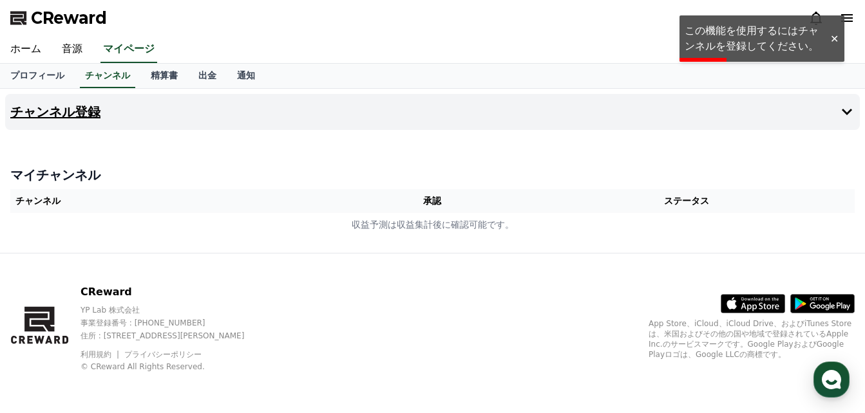
click at [244, 115] on button "チャンネル登録" at bounding box center [432, 112] width 855 height 36
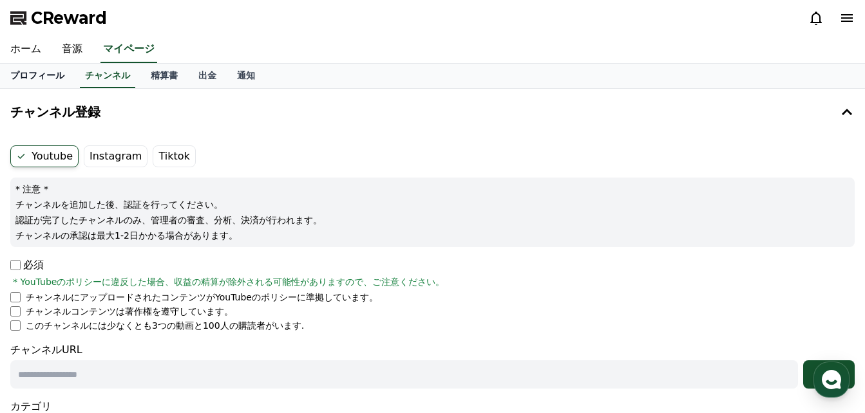
click at [28, 77] on link "プロフィール" at bounding box center [37, 76] width 75 height 24
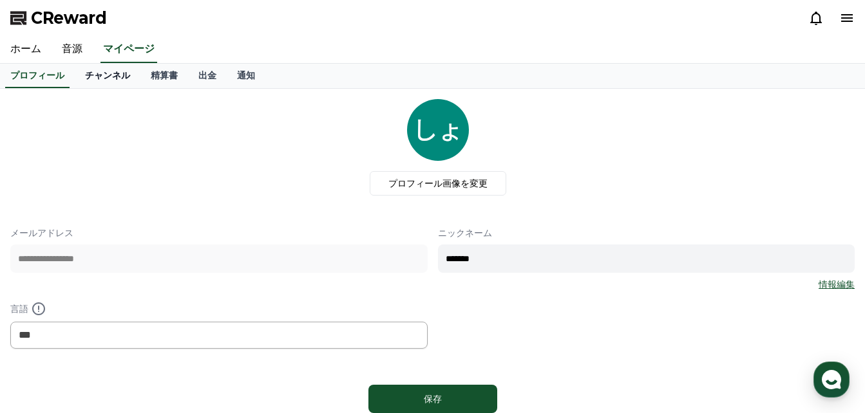
click at [91, 82] on link "チャンネル" at bounding box center [108, 76] width 66 height 24
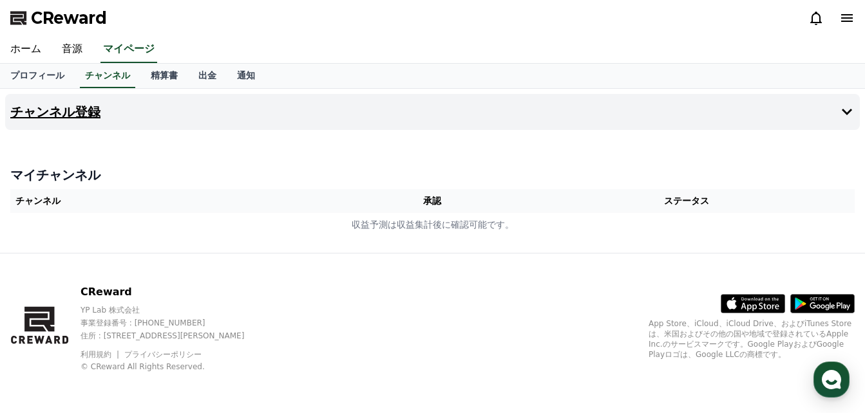
click at [144, 108] on button "チャンネル登録" at bounding box center [432, 112] width 855 height 36
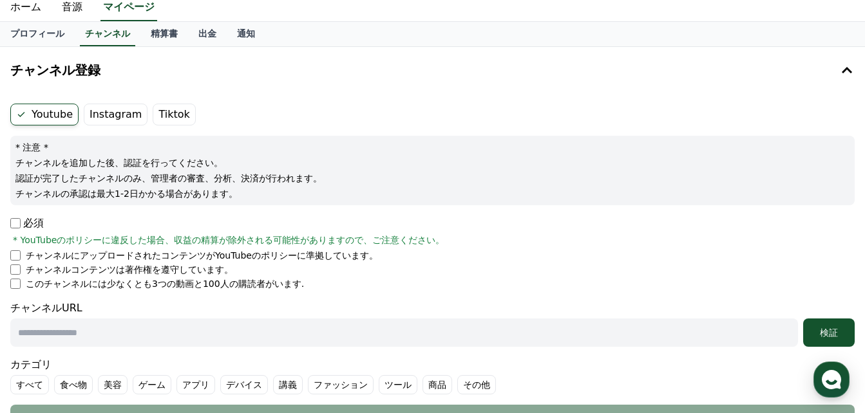
scroll to position [64, 0]
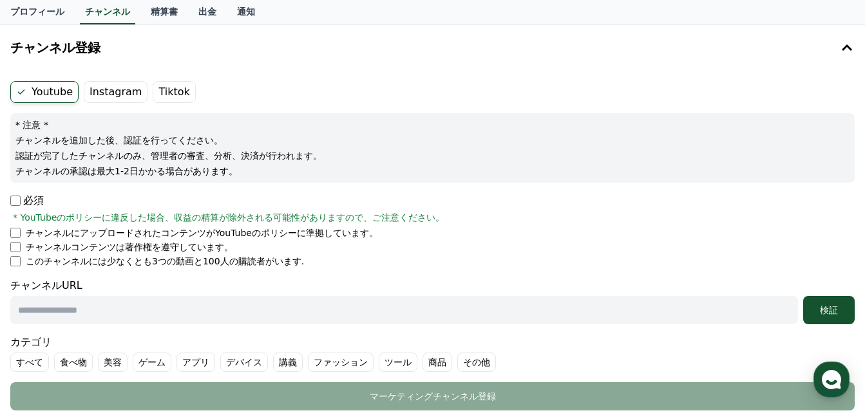
click at [98, 305] on input "text" at bounding box center [404, 310] width 788 height 28
paste input "**********"
type input "**********"
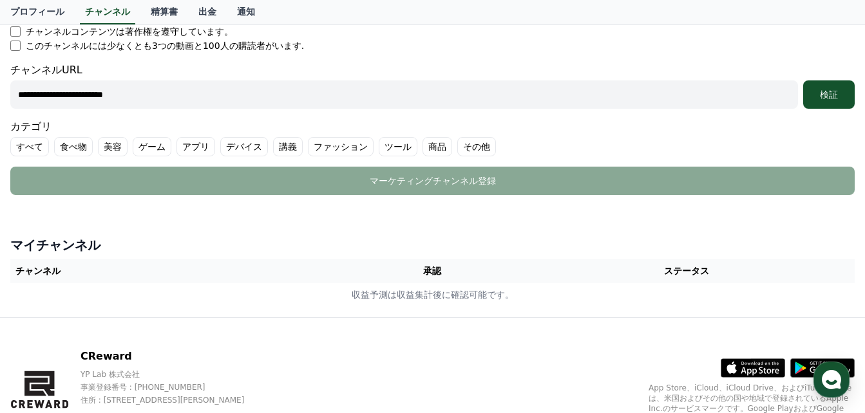
scroll to position [258, 0]
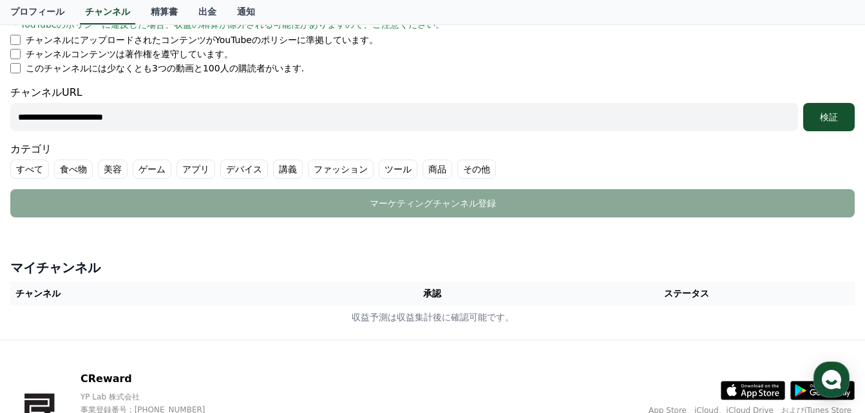
click at [457, 169] on label "その他" at bounding box center [476, 169] width 39 height 19
click at [457, 169] on label "その他" at bounding box center [484, 169] width 54 height 19
click at [457, 164] on label "その他" at bounding box center [476, 169] width 39 height 19
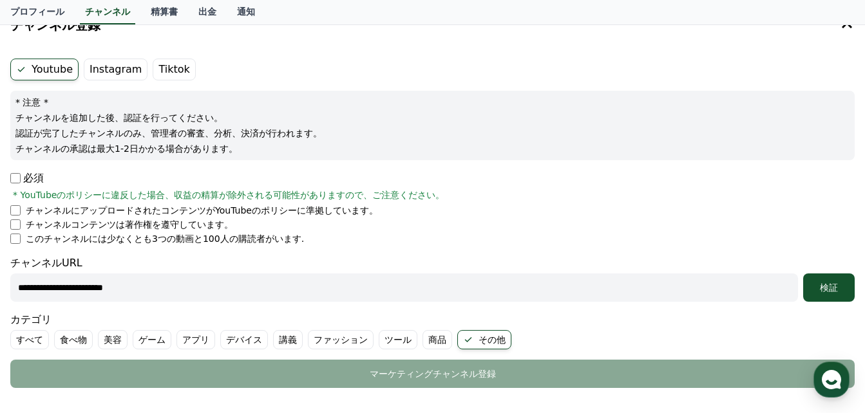
scroll to position [151, 0]
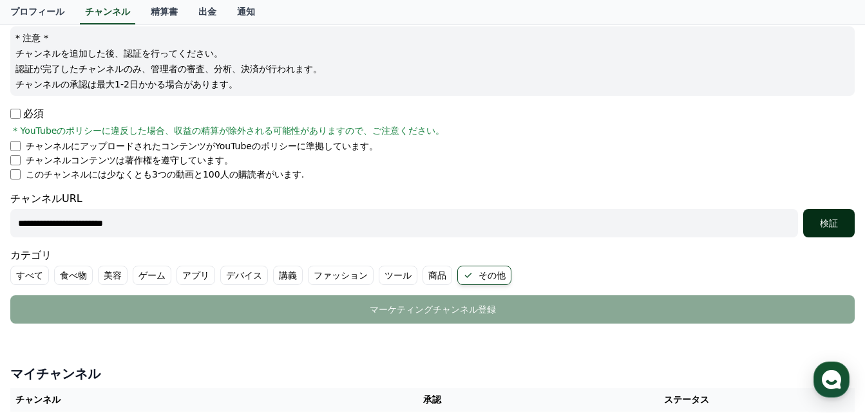
click at [840, 223] on div "検証" at bounding box center [828, 223] width 41 height 13
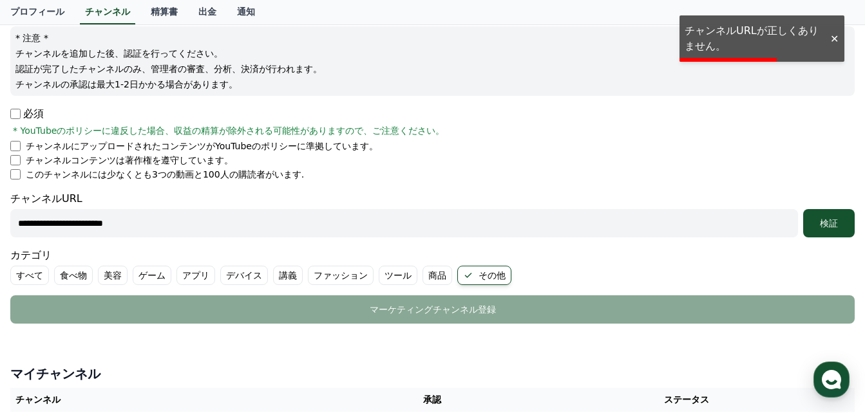
click at [833, 44] on div at bounding box center [834, 39] width 21 height 12
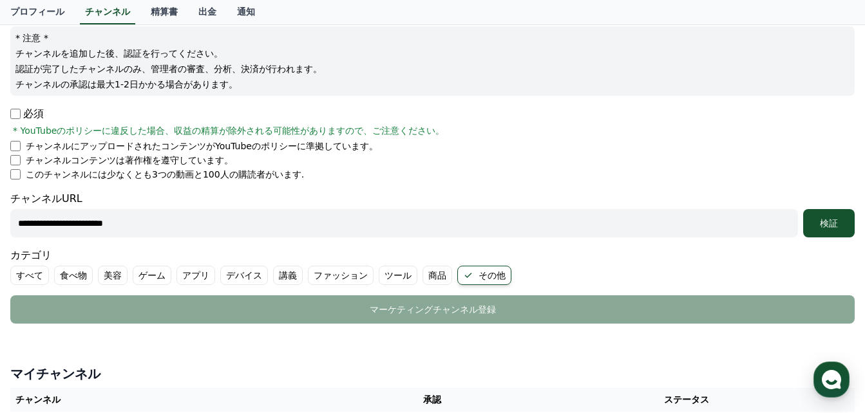
drag, startPoint x: 166, startPoint y: 225, endPoint x: -12, endPoint y: 222, distance: 177.8
click at [0, 222] on html "**********" at bounding box center [432, 228] width 865 height 758
click at [199, 230] on input "text" at bounding box center [404, 223] width 788 height 28
paste input "**********"
click at [836, 86] on p "チャンネルの承認は最大1-2日かかる場合があります。" at bounding box center [432, 84] width 834 height 13
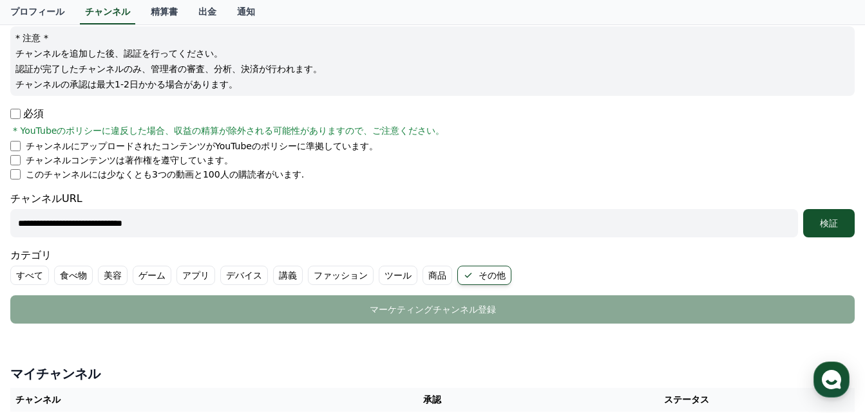
click at [199, 221] on input "**********" at bounding box center [404, 223] width 788 height 28
paste input "*********"
click at [830, 204] on div "**********" at bounding box center [432, 214] width 844 height 46
click at [833, 213] on button "検証" at bounding box center [829, 223] width 52 height 28
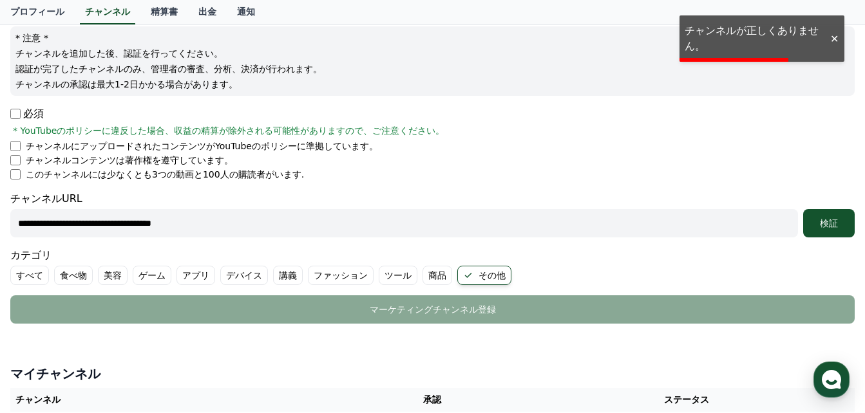
click at [833, 39] on div at bounding box center [834, 39] width 21 height 12
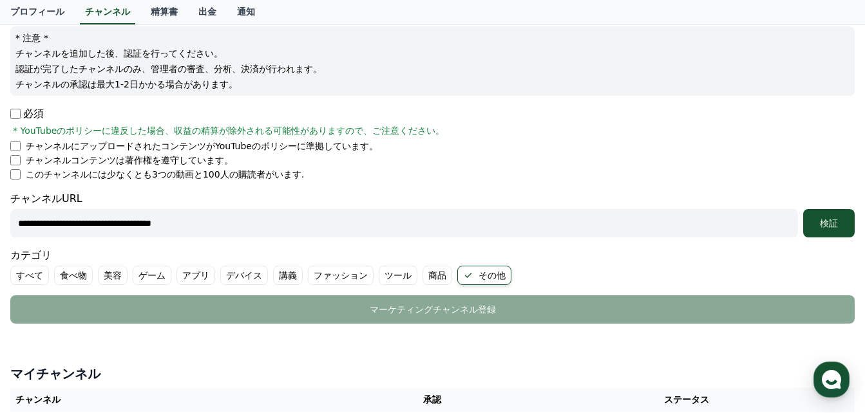
drag, startPoint x: 260, startPoint y: 224, endPoint x: -109, endPoint y: 192, distance: 369.8
click at [0, 192] on html "**********" at bounding box center [432, 228] width 865 height 758
paste input "**********"
type input "**********"
click at [815, 215] on button "検証" at bounding box center [829, 223] width 52 height 28
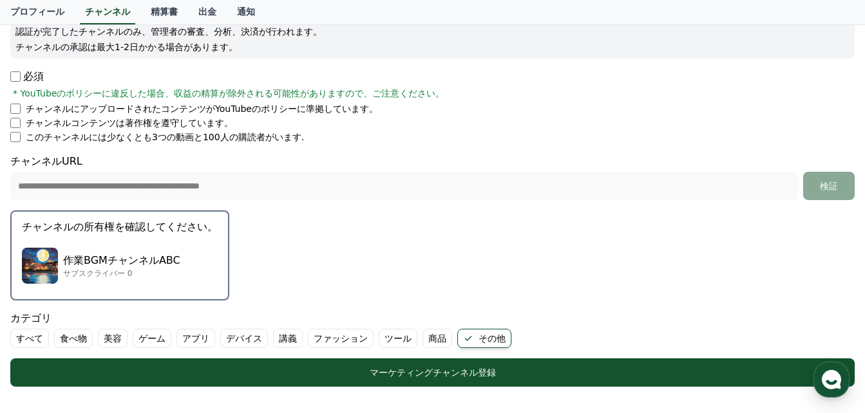
scroll to position [187, 0]
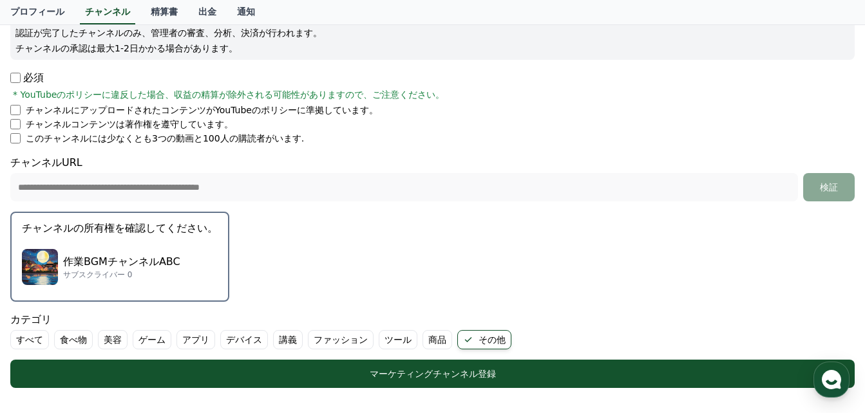
click at [151, 264] on p "作業BGMチャンネルABC" at bounding box center [121, 261] width 117 height 15
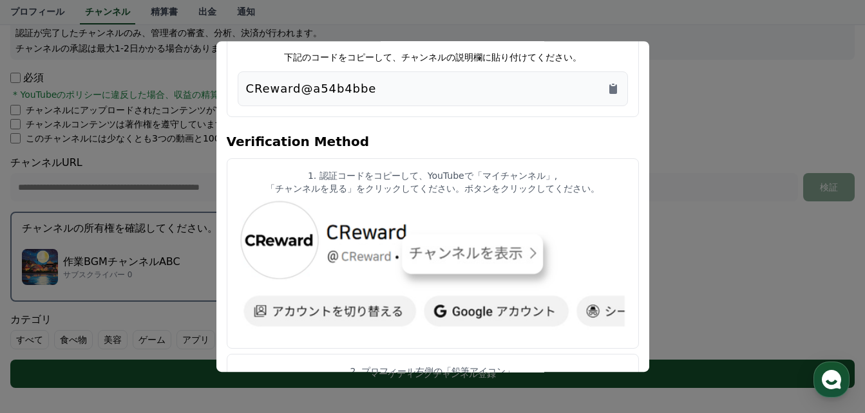
scroll to position [0, 0]
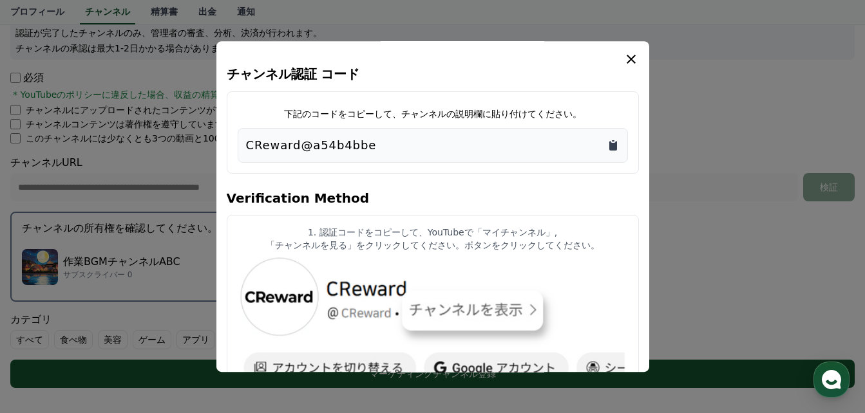
click at [611, 149] on icon "Copy to clipboard" at bounding box center [613, 146] width 8 height 10
click at [610, 149] on icon "Copy to clipboard" at bounding box center [613, 146] width 8 height 10
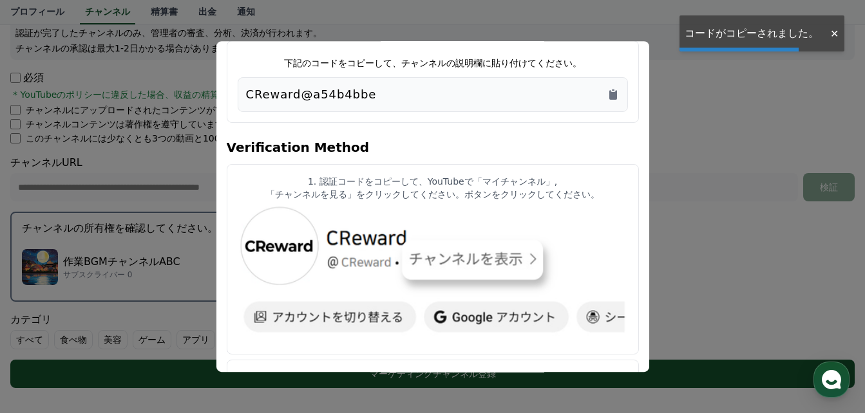
scroll to position [129, 0]
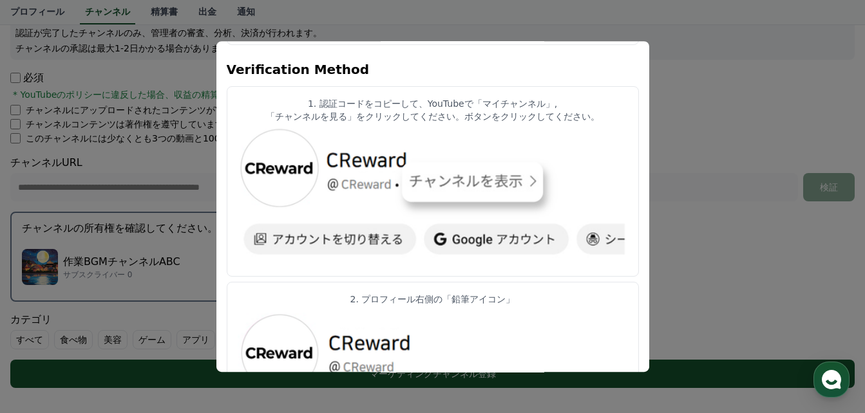
click at [439, 75] on h4 "Verification Method" at bounding box center [433, 68] width 412 height 36
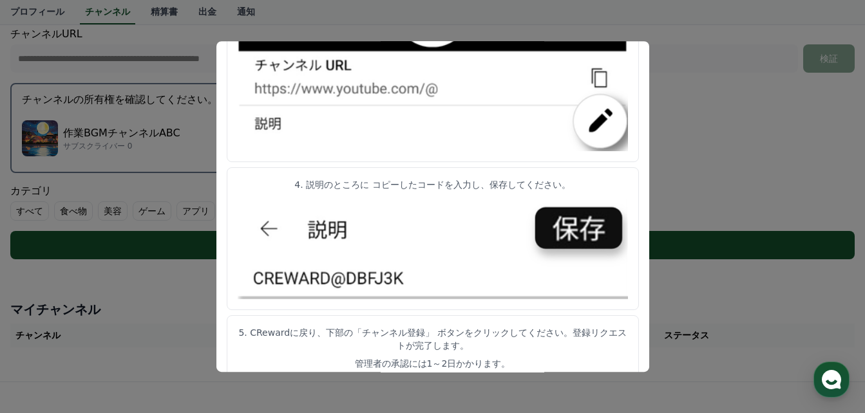
scroll to position [716, 0]
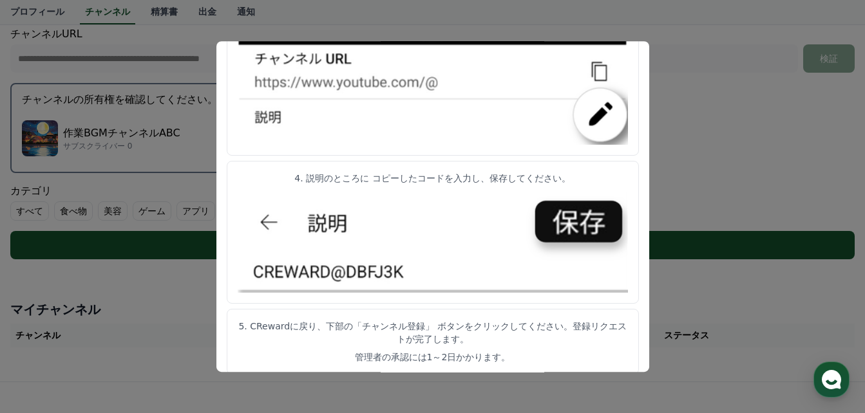
click at [766, 253] on button "close modal" at bounding box center [432, 206] width 865 height 413
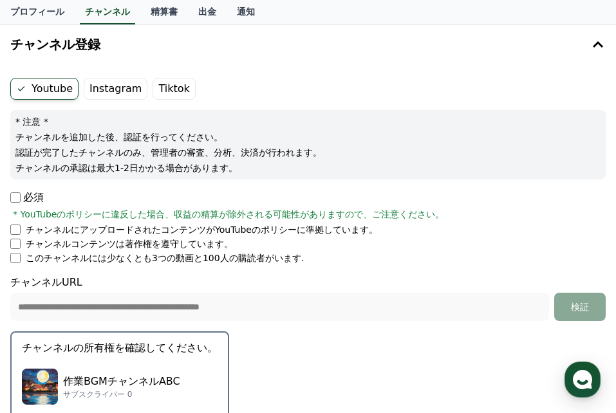
scroll to position [0, 0]
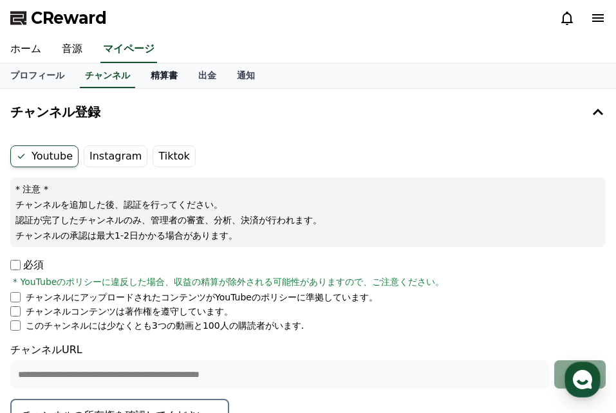
click at [140, 80] on link "精算書" at bounding box center [164, 76] width 48 height 24
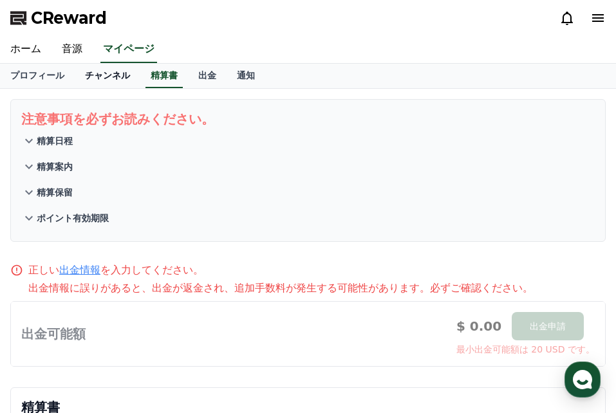
click at [93, 75] on link "チャンネル" at bounding box center [108, 76] width 66 height 24
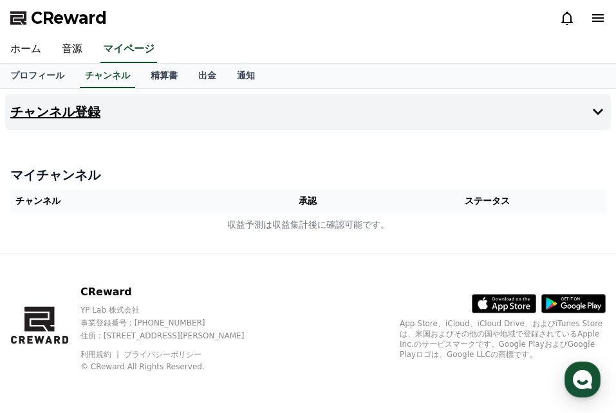
click at [95, 122] on button "チャンネル登録" at bounding box center [308, 112] width 606 height 36
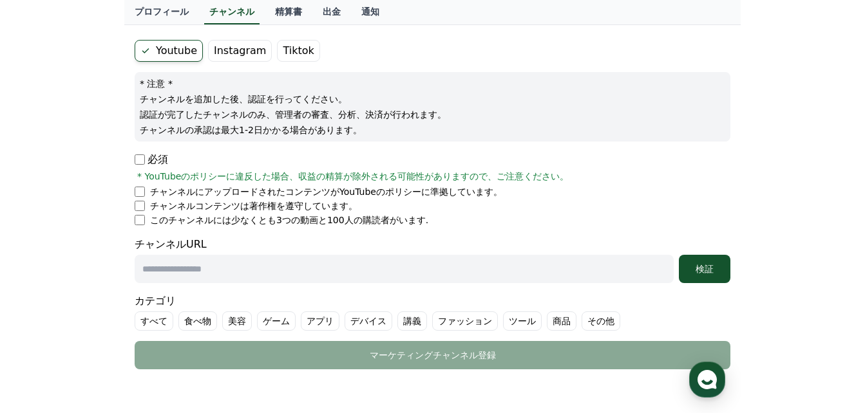
scroll to position [64, 0]
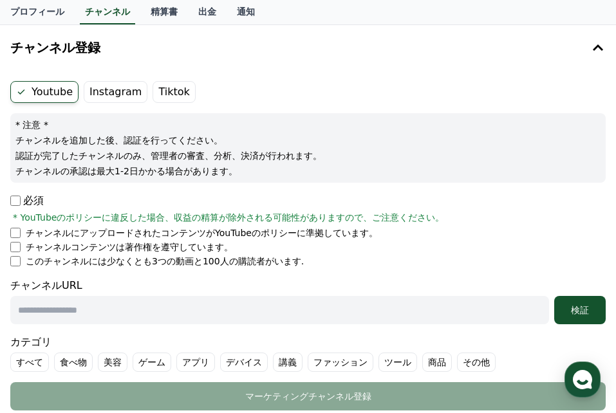
click at [15, 227] on li "チャンネルにアップロードされたコンテンツがYouTubeのポリシーに準拠しています。" at bounding box center [308, 233] width 596 height 13
click at [15, 242] on li "チャンネルコンテンツは著作権を遵守しています。" at bounding box center [308, 247] width 596 height 13
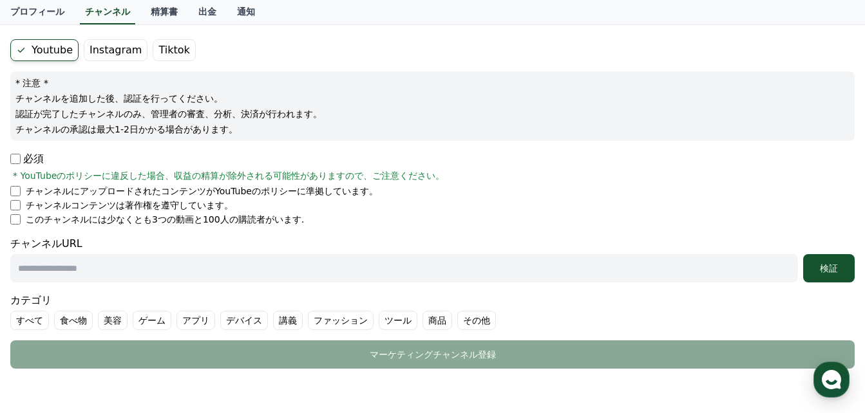
scroll to position [129, 0]
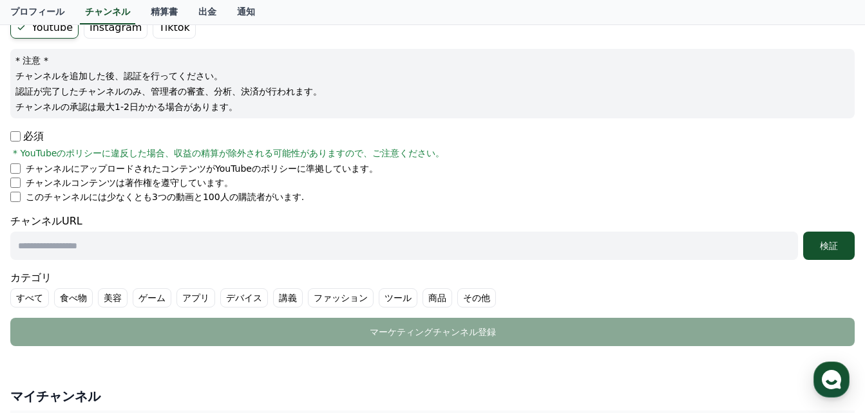
click at [140, 231] on div "チャンネルURL 検証" at bounding box center [432, 237] width 844 height 46
click at [162, 250] on input "text" at bounding box center [404, 246] width 788 height 28
paste input "**********"
type input "**********"
click at [826, 247] on div "検証" at bounding box center [828, 246] width 41 height 13
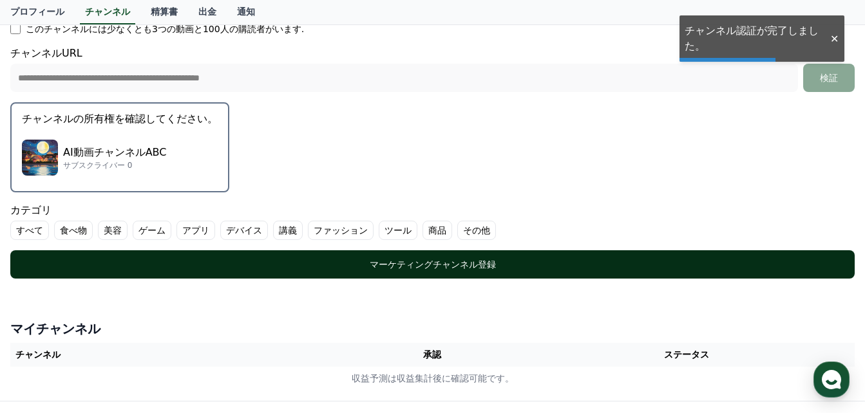
scroll to position [322, 0]
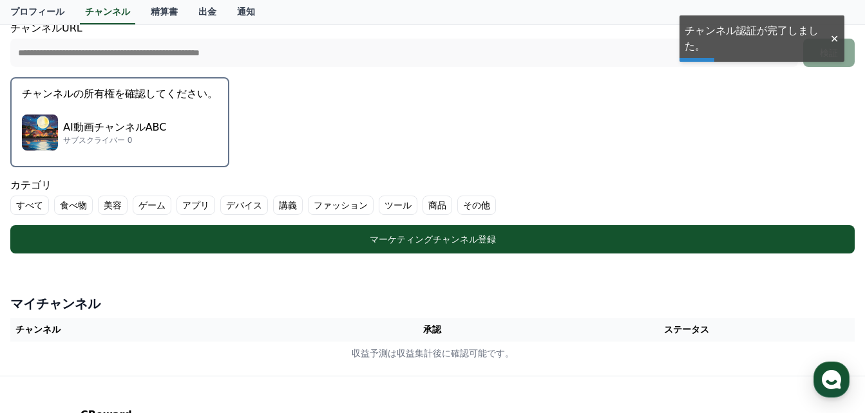
click at [457, 204] on label "その他" at bounding box center [476, 205] width 39 height 19
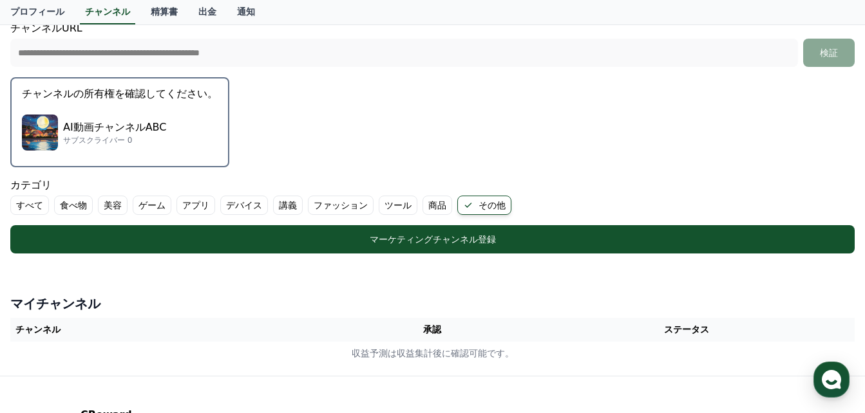
click at [179, 207] on label "アプリ" at bounding box center [195, 205] width 39 height 19
click at [181, 202] on label "アプリ" at bounding box center [203, 205] width 54 height 19
click at [73, 204] on label "食べ物" at bounding box center [73, 205] width 39 height 19
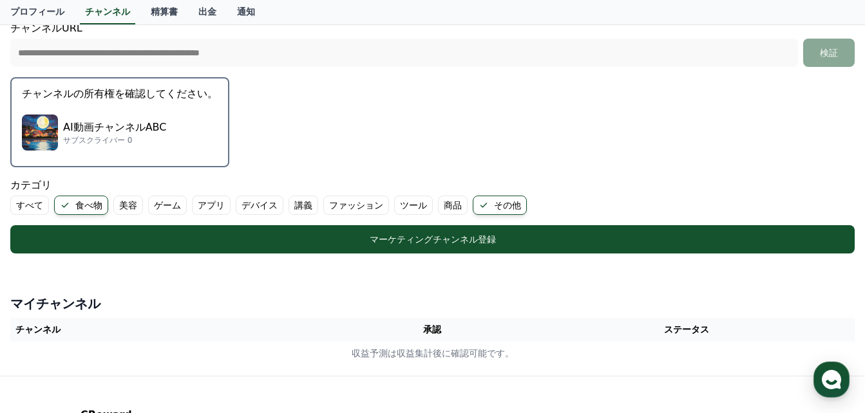
click at [196, 205] on label "アプリ" at bounding box center [211, 205] width 39 height 19
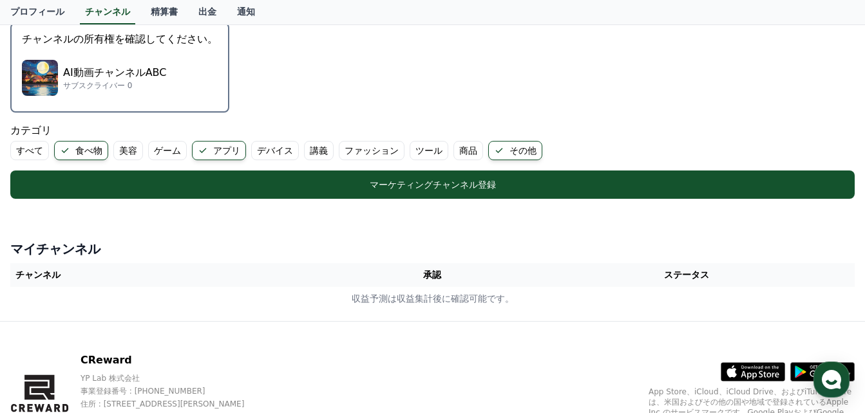
scroll to position [252, 0]
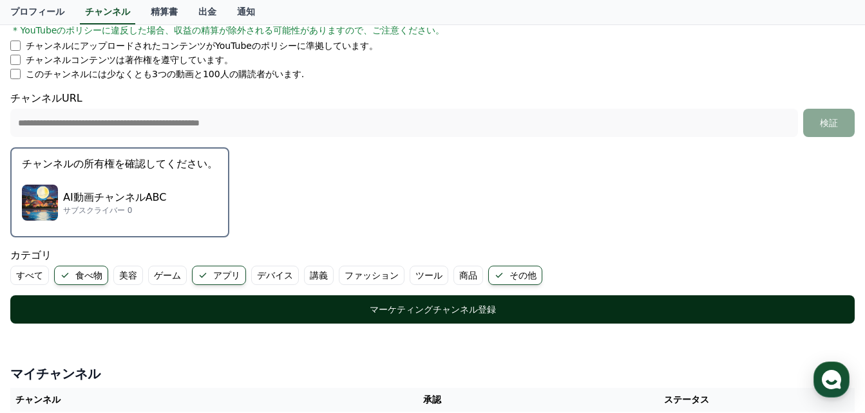
click at [424, 307] on div "マーケティングチャンネル登録" at bounding box center [432, 309] width 793 height 13
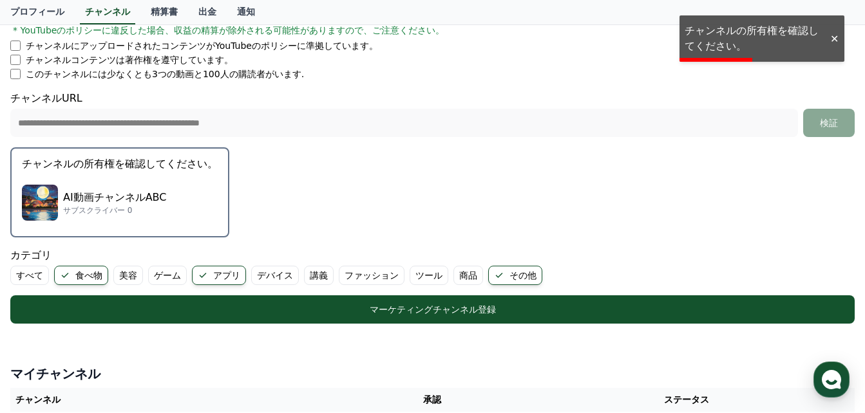
click at [836, 42] on div at bounding box center [834, 39] width 21 height 12
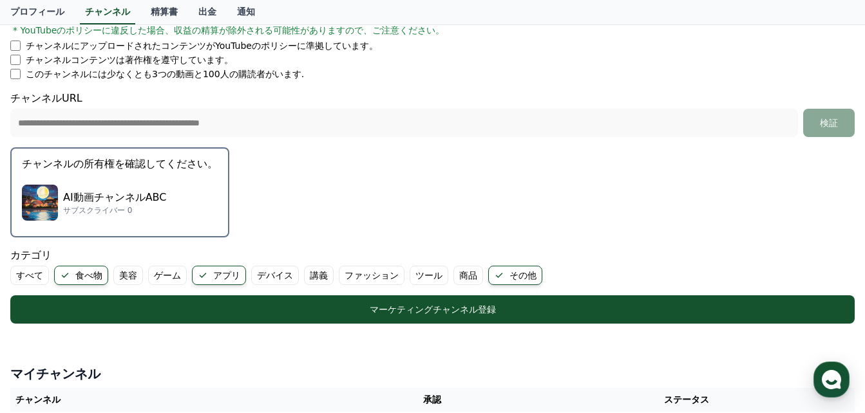
click at [145, 206] on p "サブスクライバー 0" at bounding box center [114, 210] width 103 height 10
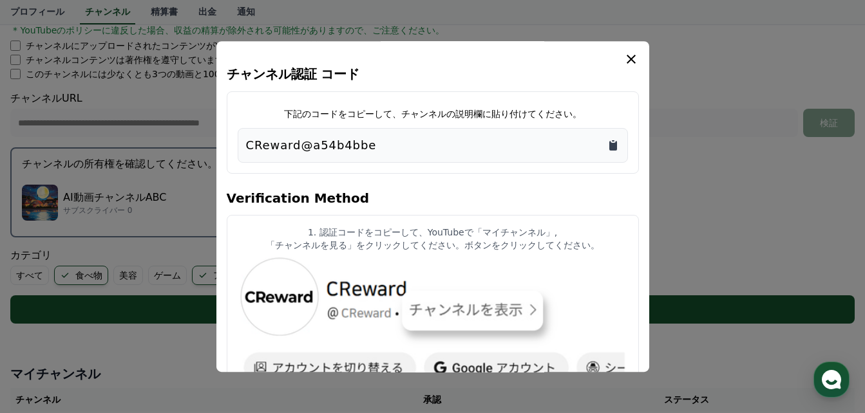
click at [612, 147] on icon "Copy to clipboard" at bounding box center [613, 146] width 8 height 10
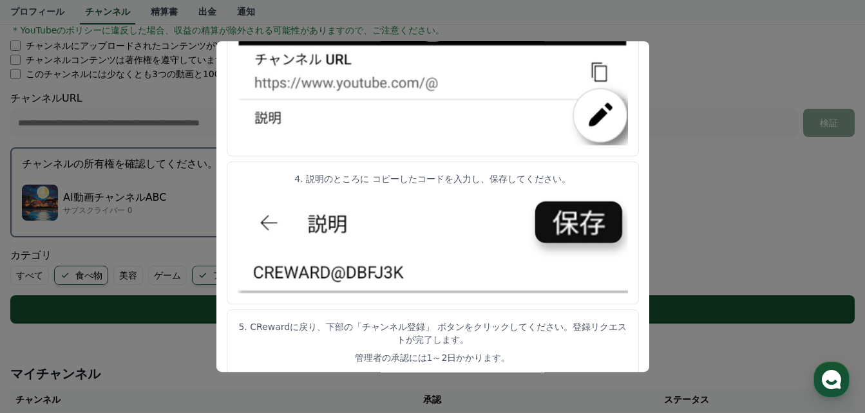
scroll to position [716, 0]
click at [207, 207] on button "close modal" at bounding box center [432, 206] width 865 height 413
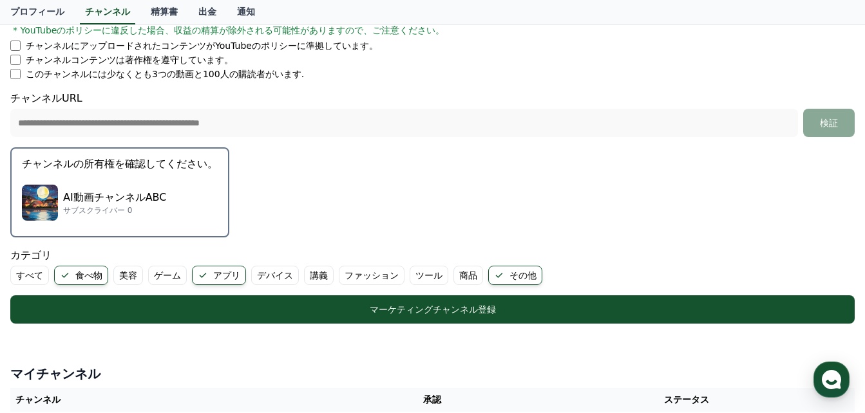
click at [158, 203] on div "AI動画チャンネルABC サブスクライバー 0" at bounding box center [120, 203] width 196 height 52
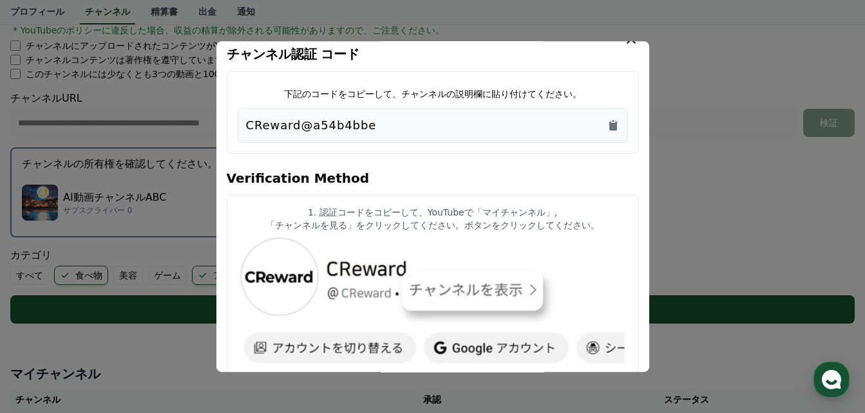
scroll to position [0, 0]
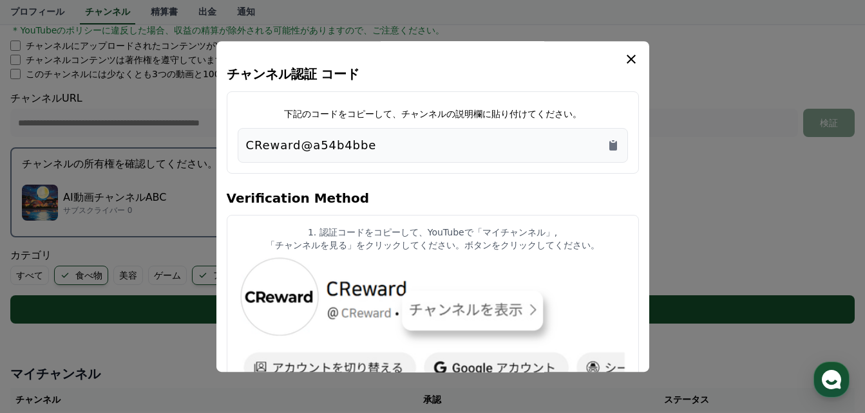
click at [632, 58] on icon "modal" at bounding box center [631, 59] width 9 height 9
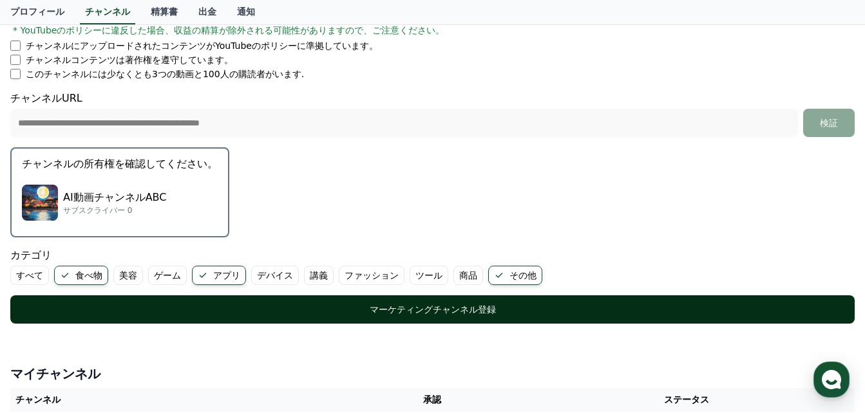
click at [499, 308] on div "マーケティングチャンネル登録" at bounding box center [432, 309] width 793 height 13
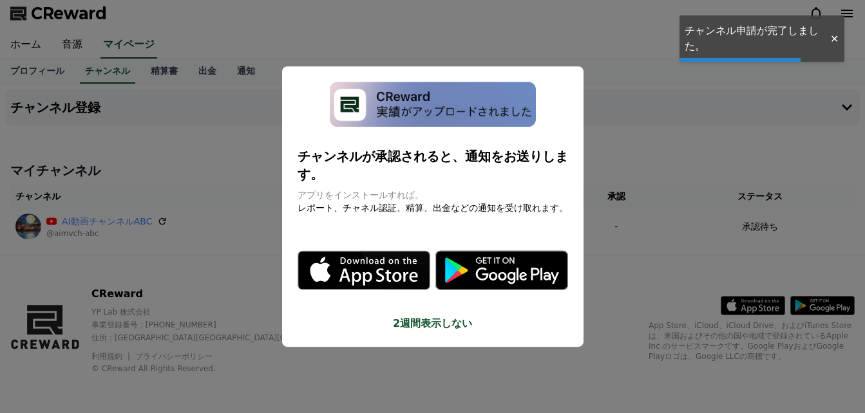
scroll to position [5, 0]
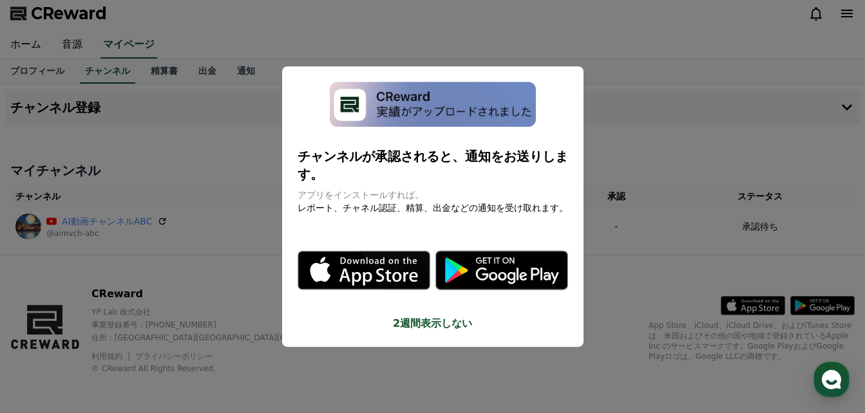
click at [606, 225] on button "close modal" at bounding box center [432, 206] width 865 height 413
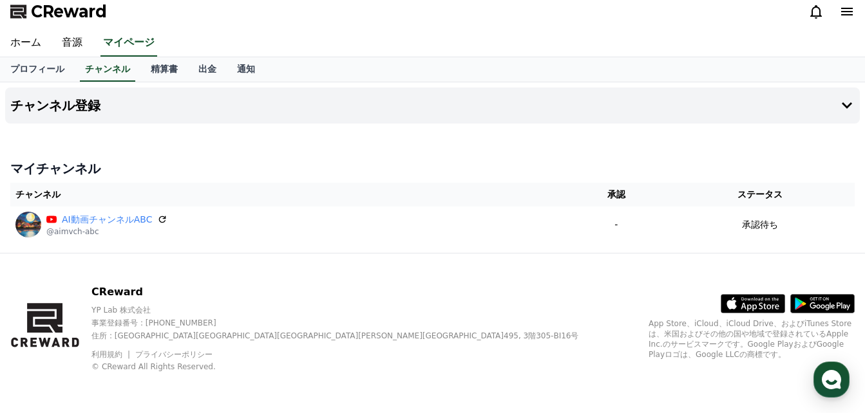
scroll to position [0, 0]
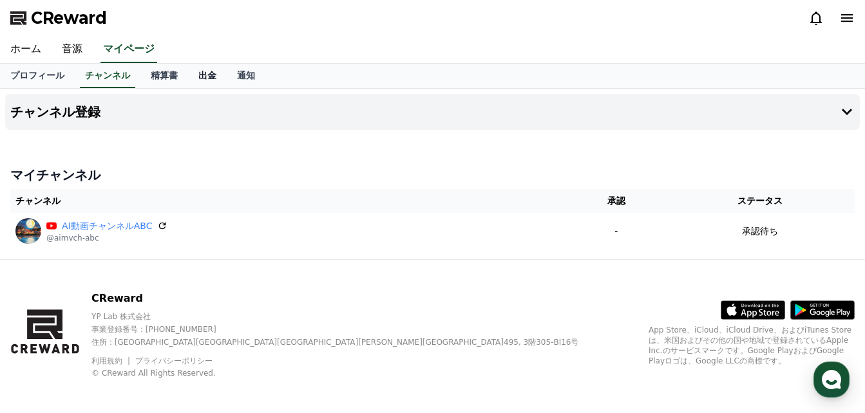
click at [195, 76] on link "出金" at bounding box center [207, 76] width 39 height 24
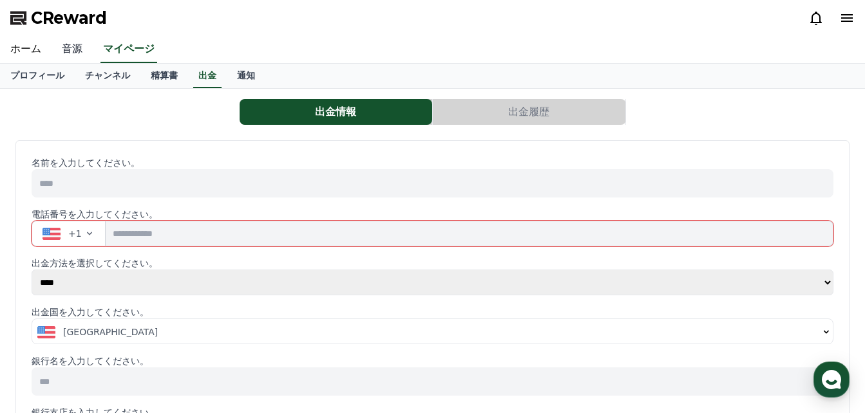
click at [67, 51] on link "音源" at bounding box center [72, 49] width 41 height 27
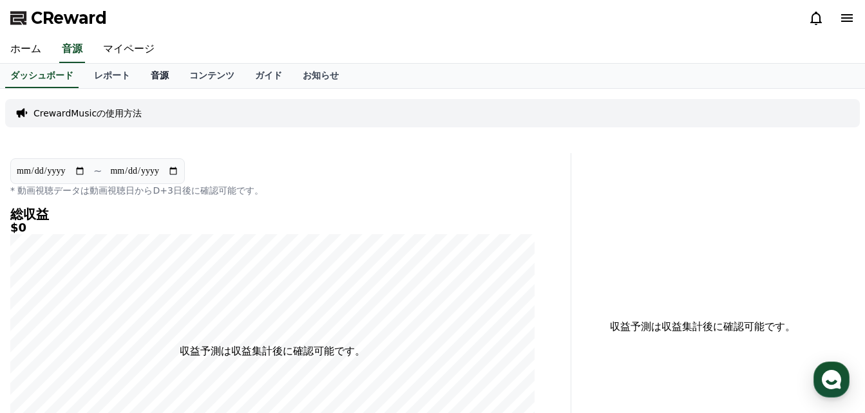
click at [140, 81] on link "音源" at bounding box center [159, 76] width 39 height 24
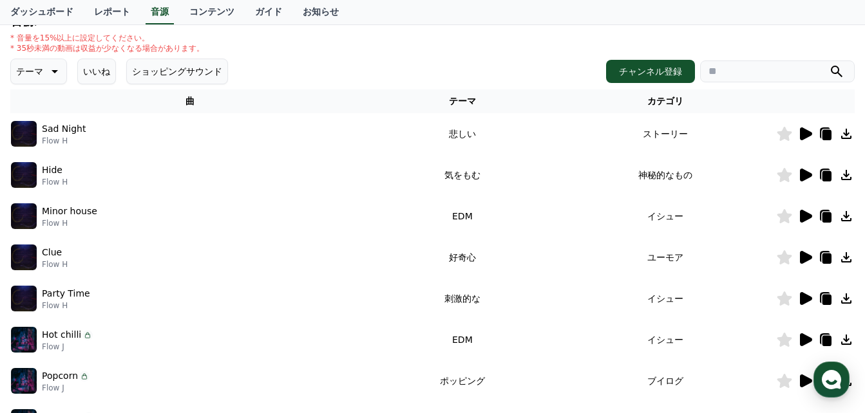
scroll to position [129, 0]
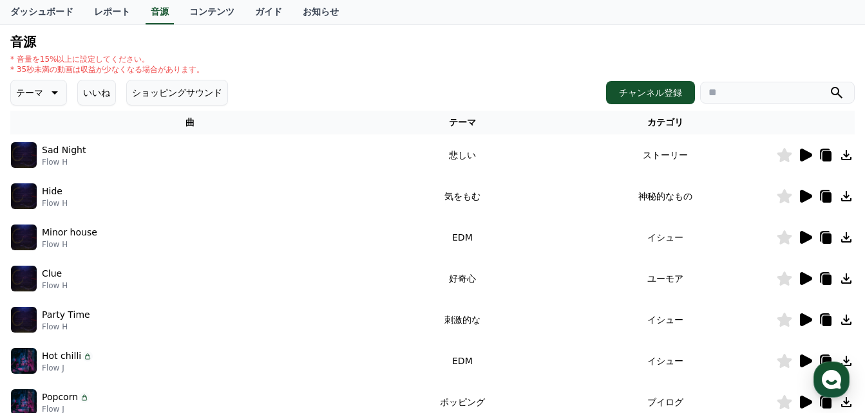
click at [46, 95] on icon at bounding box center [53, 92] width 15 height 15
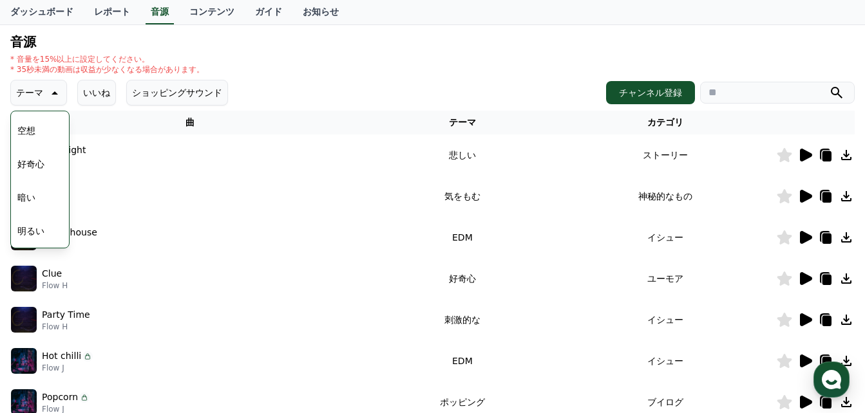
scroll to position [0, 0]
click at [37, 196] on button "好奇心" at bounding box center [30, 194] width 37 height 28
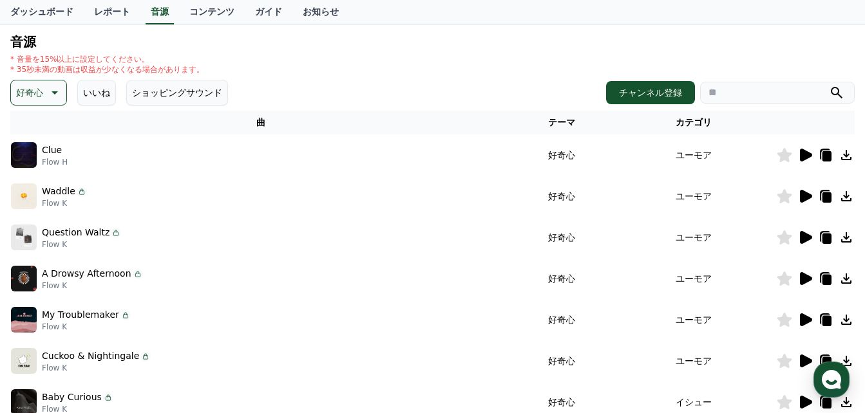
scroll to position [129, 0]
click at [658, 91] on button "チャンネル登録" at bounding box center [650, 92] width 89 height 23
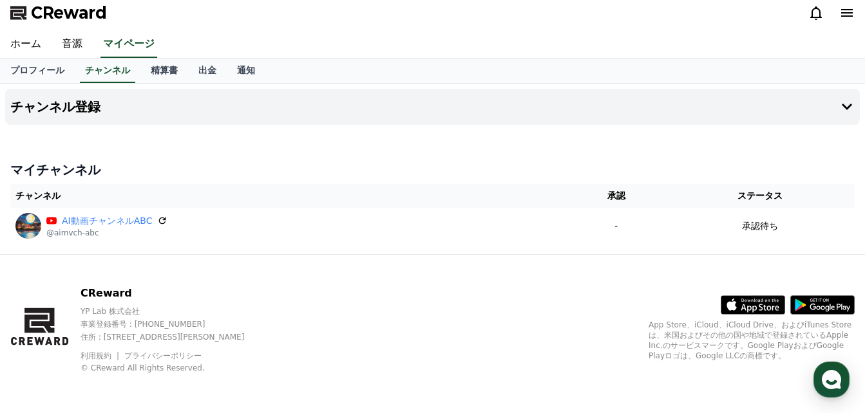
scroll to position [6, 0]
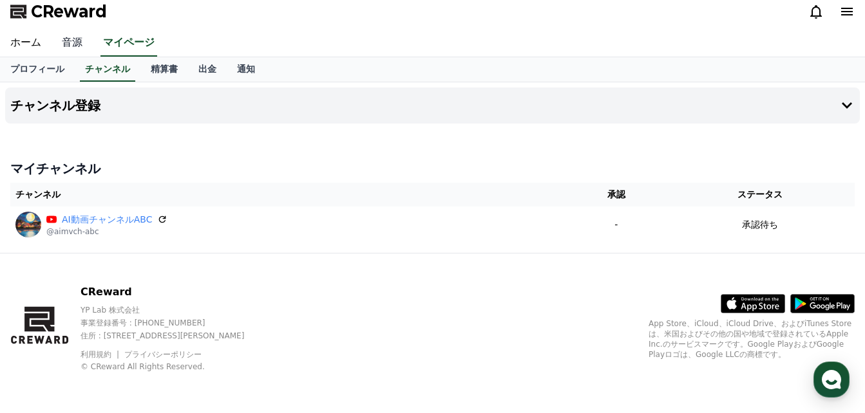
click at [69, 46] on link "音源" at bounding box center [72, 43] width 41 height 27
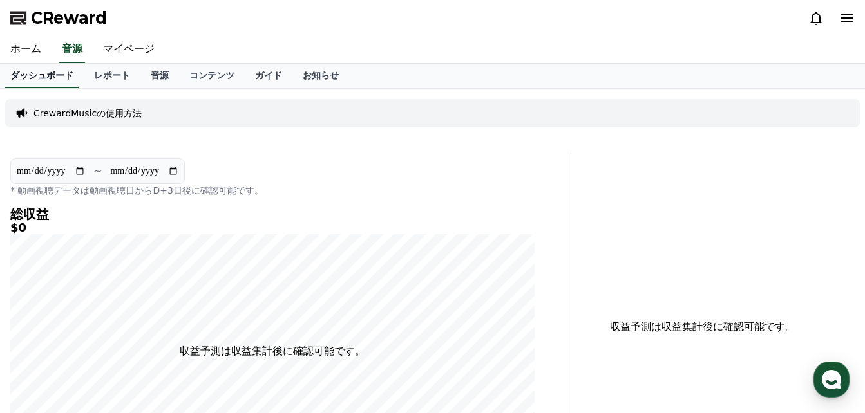
click at [10, 75] on link "ダッシュボード" at bounding box center [41, 76] width 73 height 24
click at [84, 73] on link "レポート" at bounding box center [112, 76] width 57 height 24
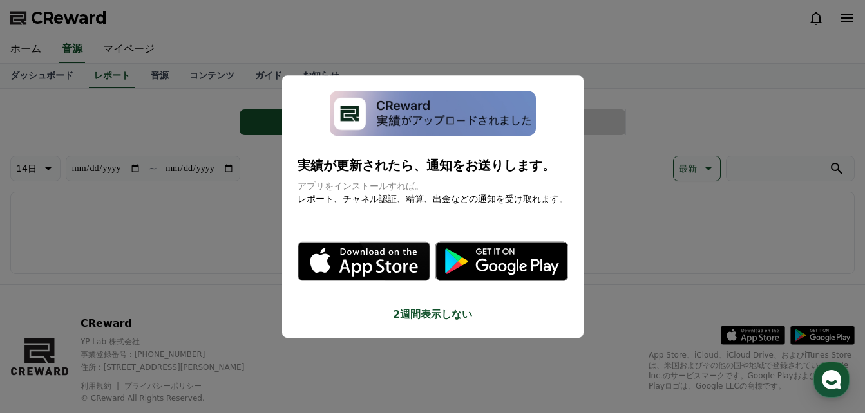
click at [620, 202] on button "close modal" at bounding box center [432, 206] width 865 height 413
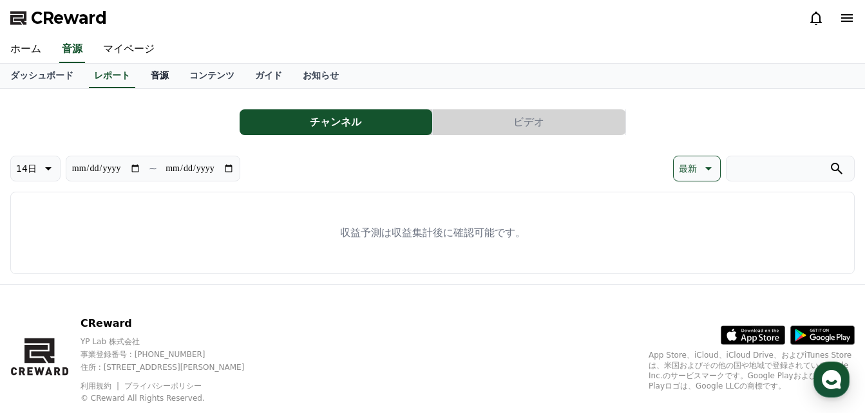
click at [140, 74] on link "音源" at bounding box center [159, 76] width 39 height 24
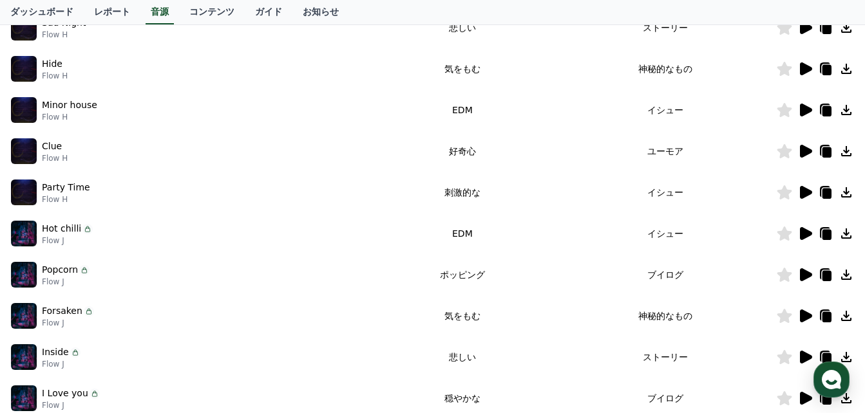
scroll to position [258, 0]
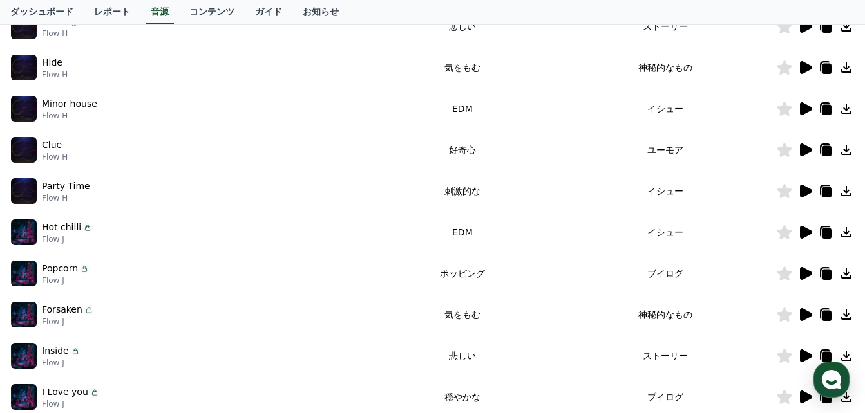
click at [804, 149] on icon at bounding box center [806, 150] width 12 height 13
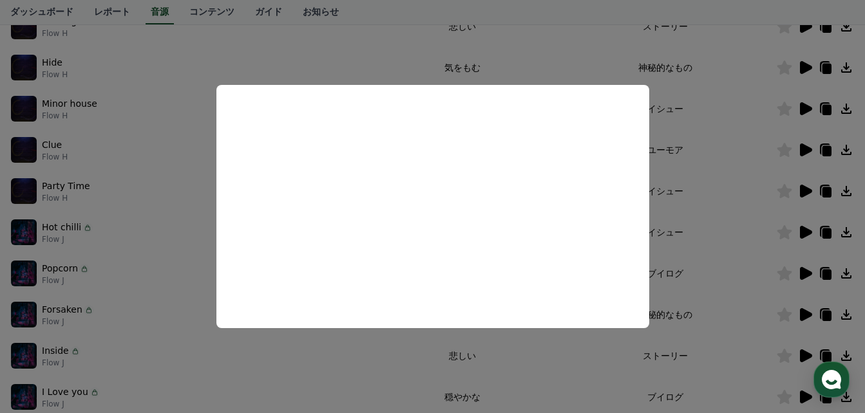
click at [517, 365] on button "close modal" at bounding box center [432, 206] width 865 height 413
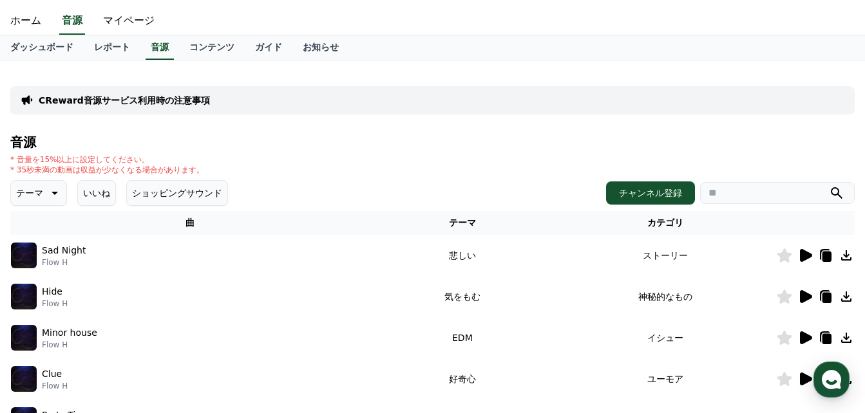
scroll to position [0, 0]
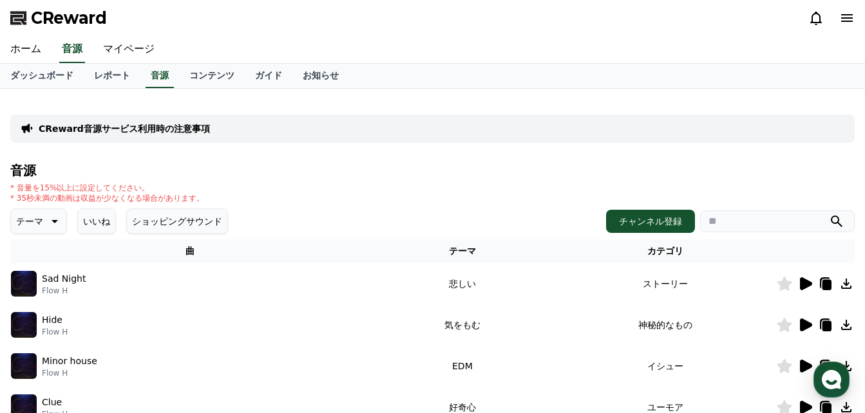
click at [52, 215] on icon at bounding box center [53, 221] width 15 height 15
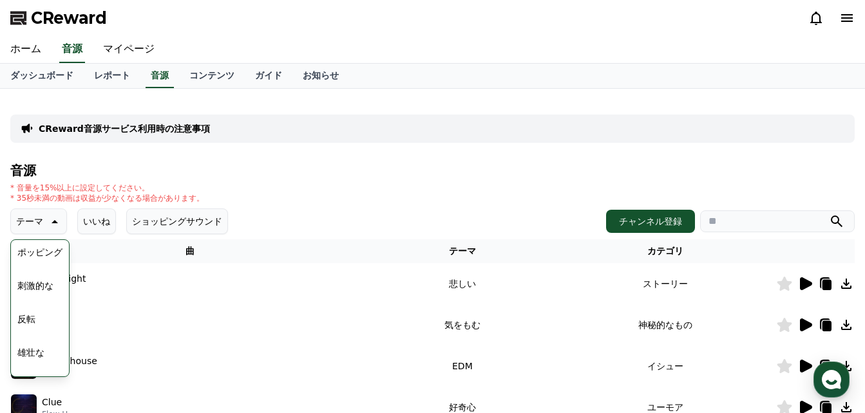
scroll to position [193, 0]
click at [42, 260] on button "刺激的な" at bounding box center [35, 263] width 46 height 28
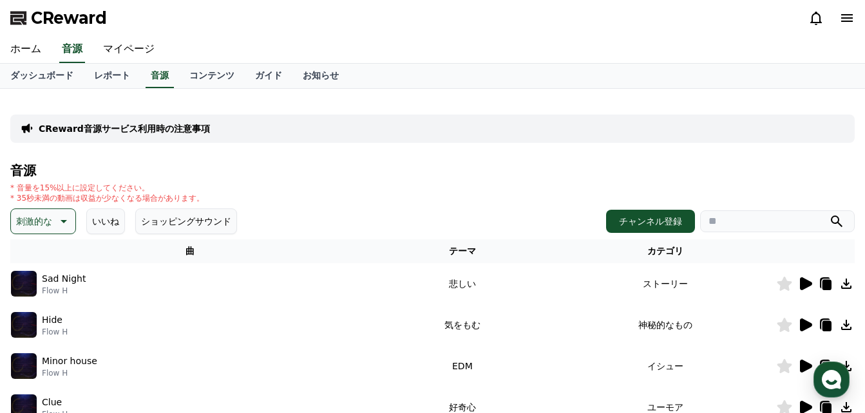
click at [67, 224] on icon at bounding box center [62, 221] width 15 height 15
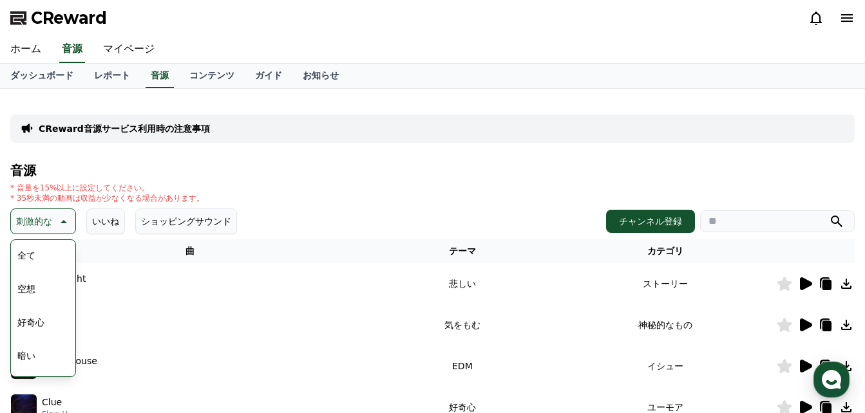
scroll to position [64, 0]
click at [41, 329] on button "明るい" at bounding box center [30, 325] width 37 height 28
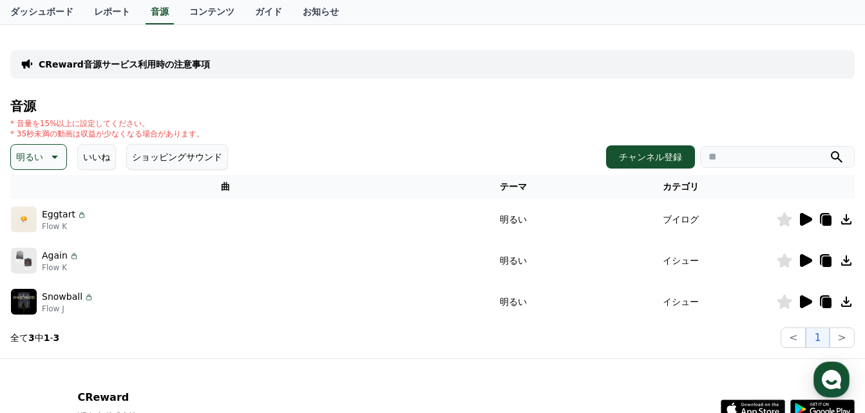
scroll to position [129, 0]
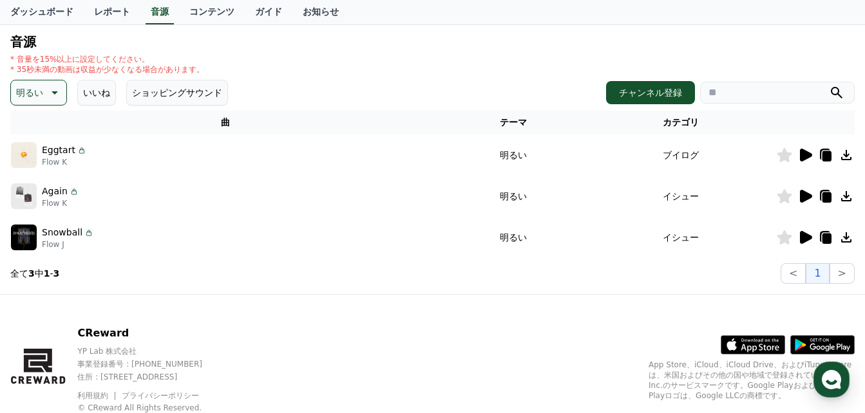
click at [805, 160] on icon at bounding box center [806, 155] width 12 height 13
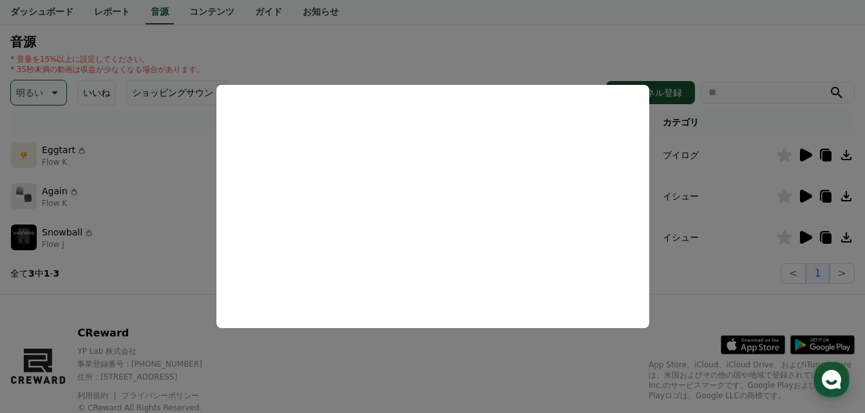
click at [596, 354] on button "close modal" at bounding box center [432, 206] width 865 height 413
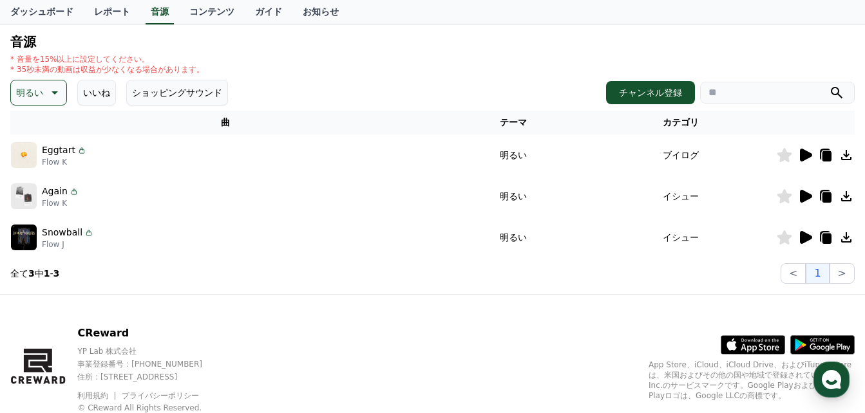
click at [52, 91] on icon at bounding box center [55, 92] width 6 height 3
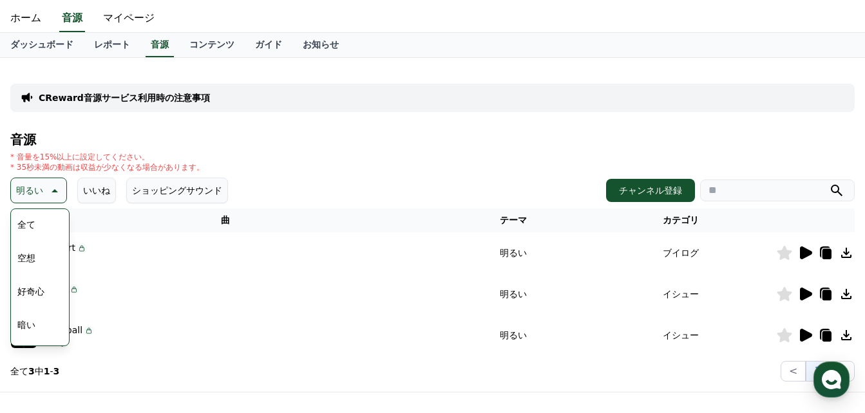
scroll to position [0, 0]
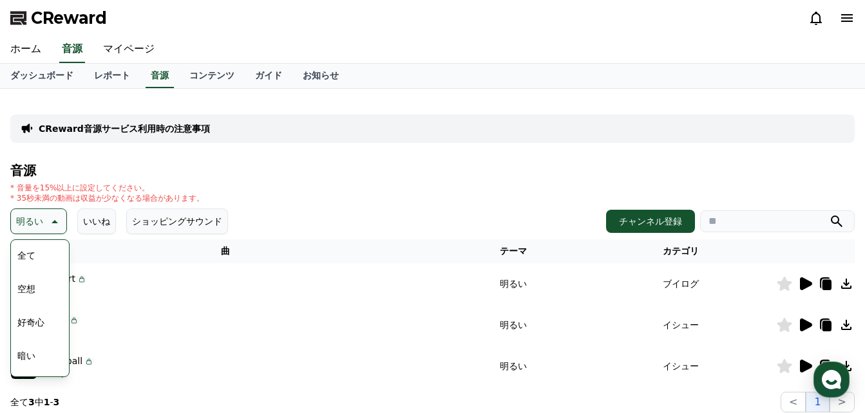
click at [21, 327] on button "好奇心" at bounding box center [30, 322] width 37 height 28
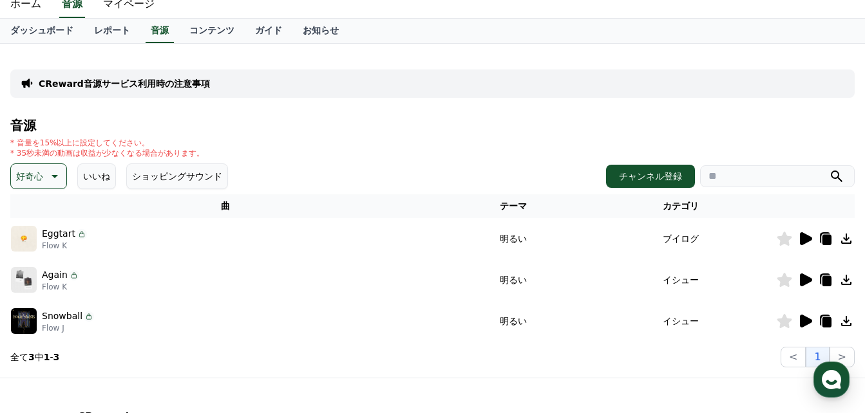
scroll to position [129, 0]
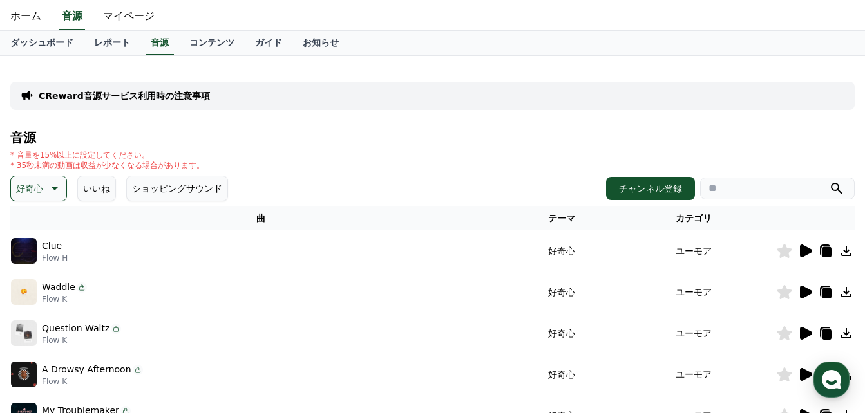
scroll to position [64, 0]
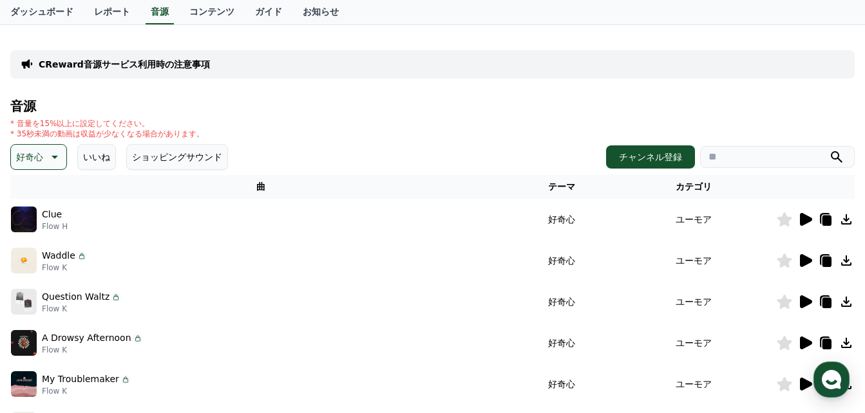
click at [802, 222] on icon at bounding box center [806, 219] width 12 height 13
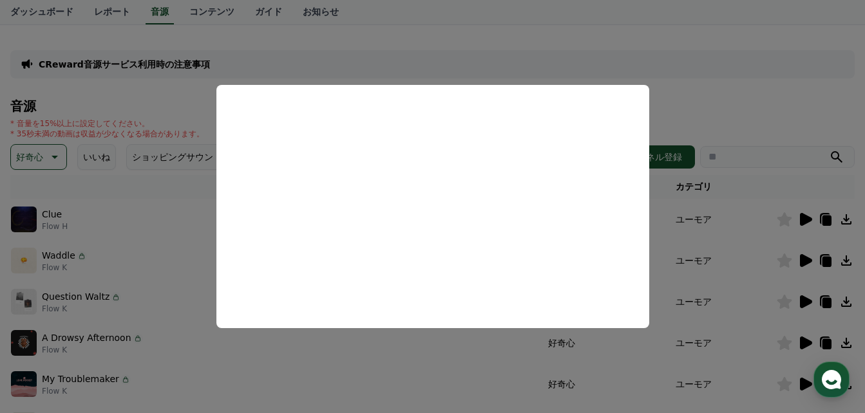
click at [211, 145] on button "close modal" at bounding box center [432, 206] width 865 height 413
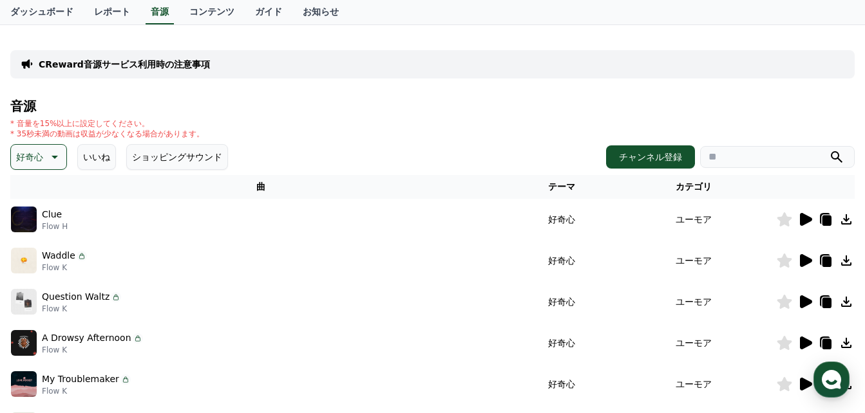
click at [844, 220] on icon at bounding box center [846, 219] width 10 height 10
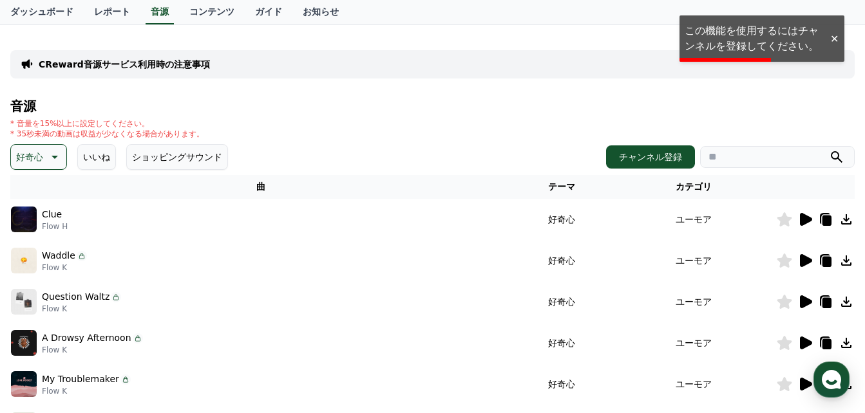
click at [414, 95] on div "CReward音源サービス利用時の注意事項 音源 * 音量を15%以上に設定してください。 * 35秒未満の動画は収益が少なくなる場合があります。 好奇心 い…" at bounding box center [432, 336] width 844 height 602
